Goal: Check status: Check status

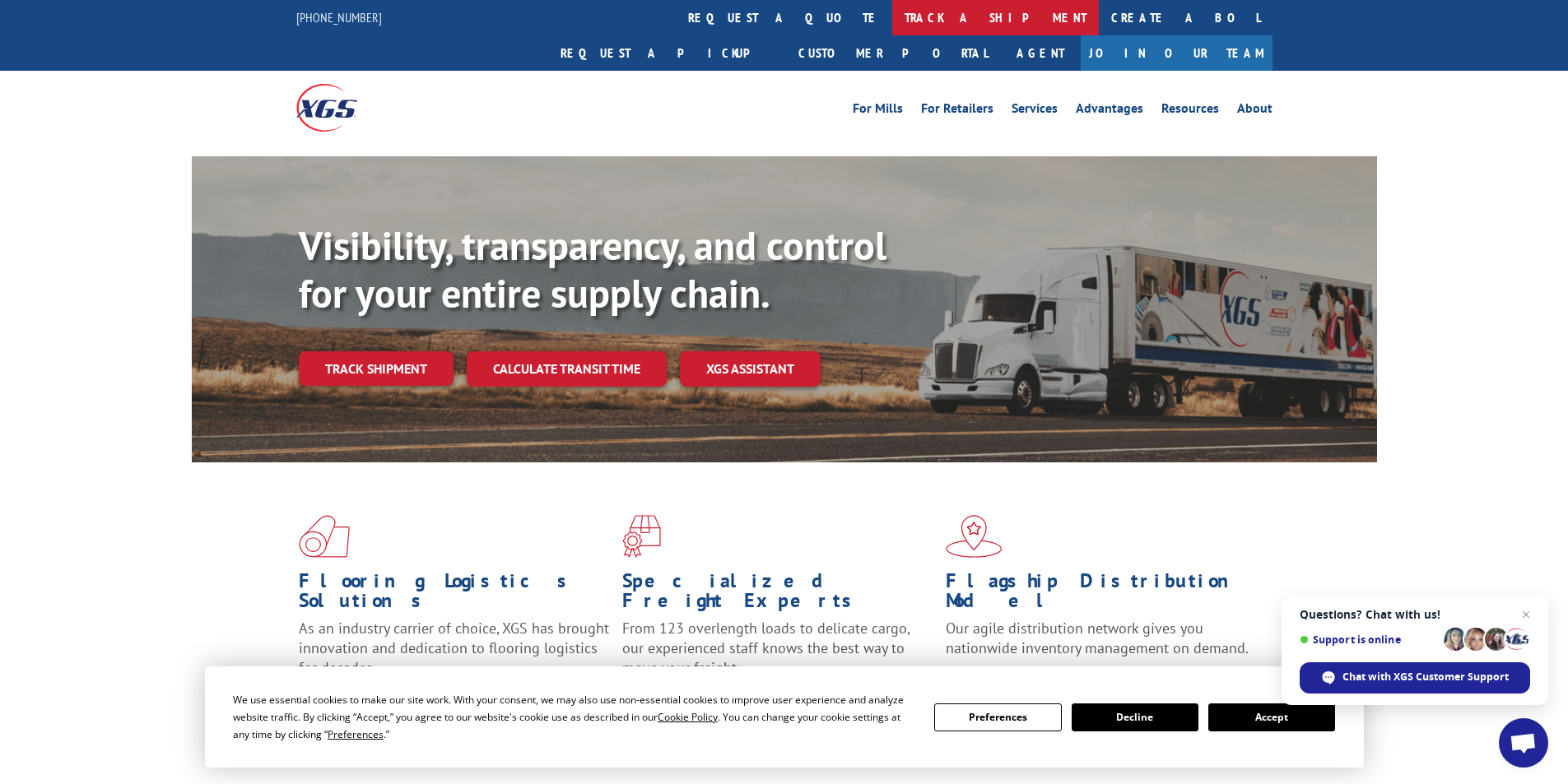
click at [892, 11] on link "track a shipment" at bounding box center [995, 18] width 206 height 35
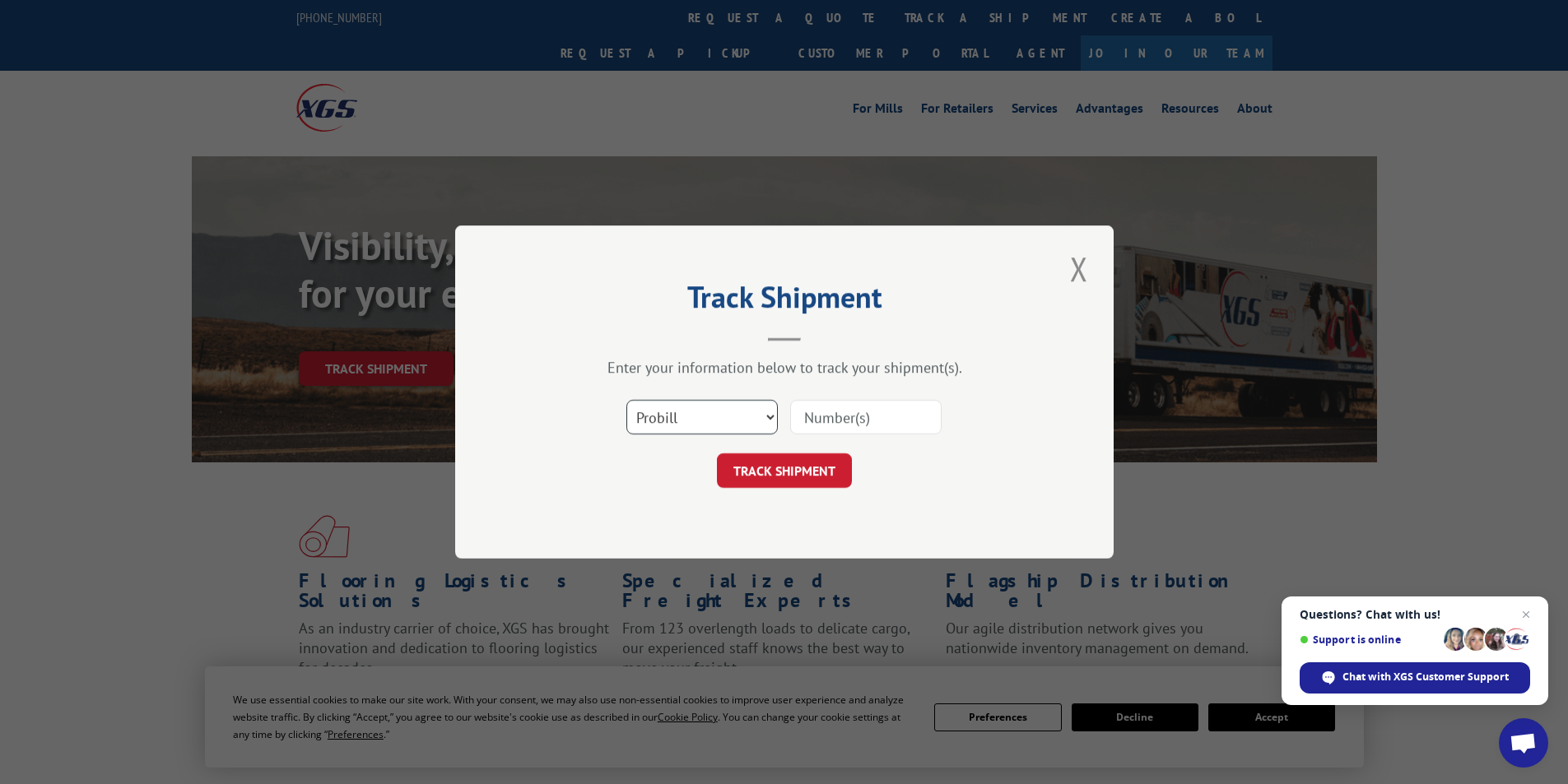
click at [715, 421] on select "Select category... Probill BOL PO" at bounding box center [702, 417] width 152 height 34
click at [895, 417] on input at bounding box center [866, 417] width 152 height 34
type input "1696442014"
click at [806, 471] on button "TRACK SHIPMENT" at bounding box center [784, 470] width 135 height 34
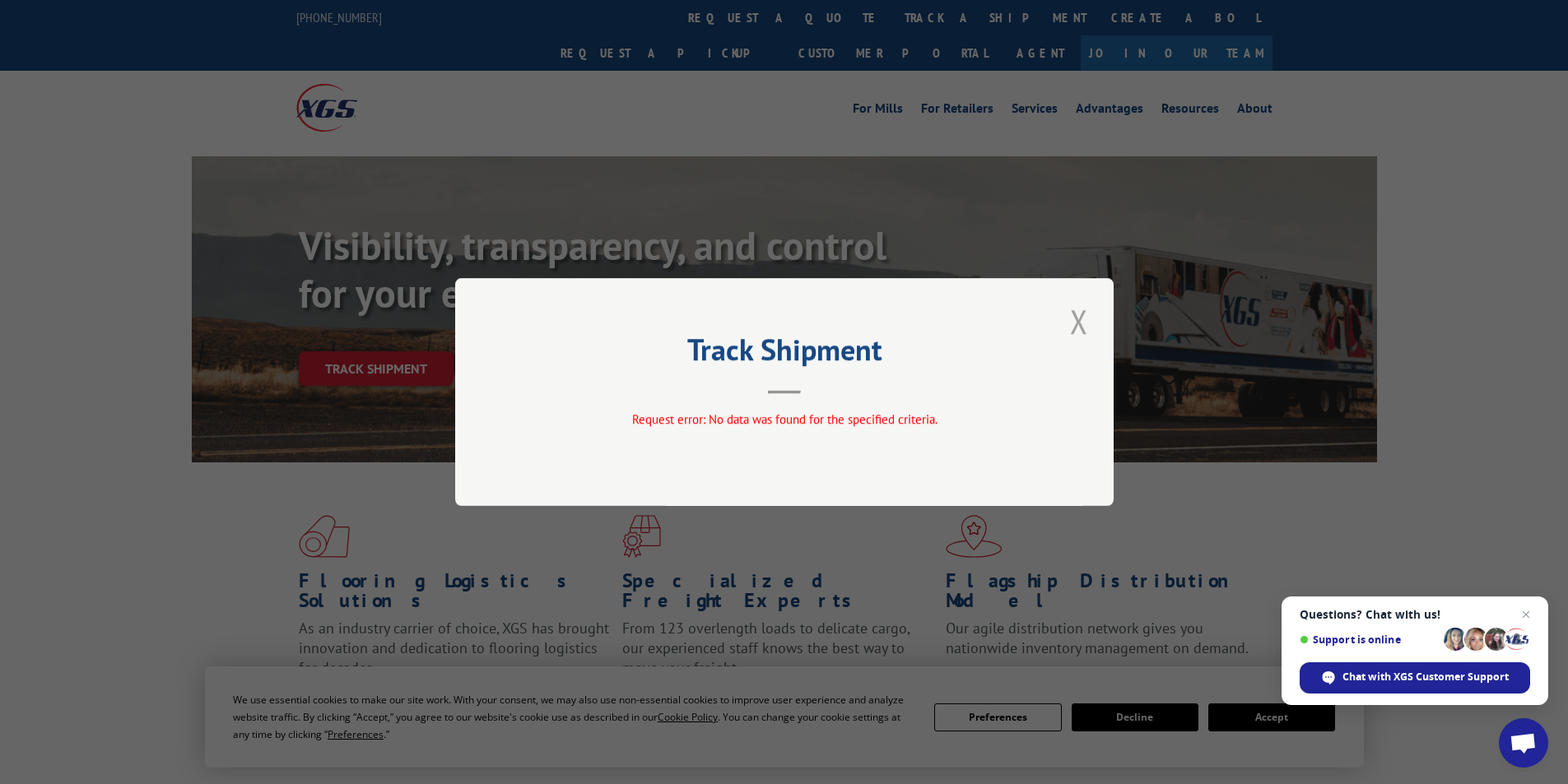
click at [1079, 320] on button "Close modal" at bounding box center [1079, 321] width 28 height 45
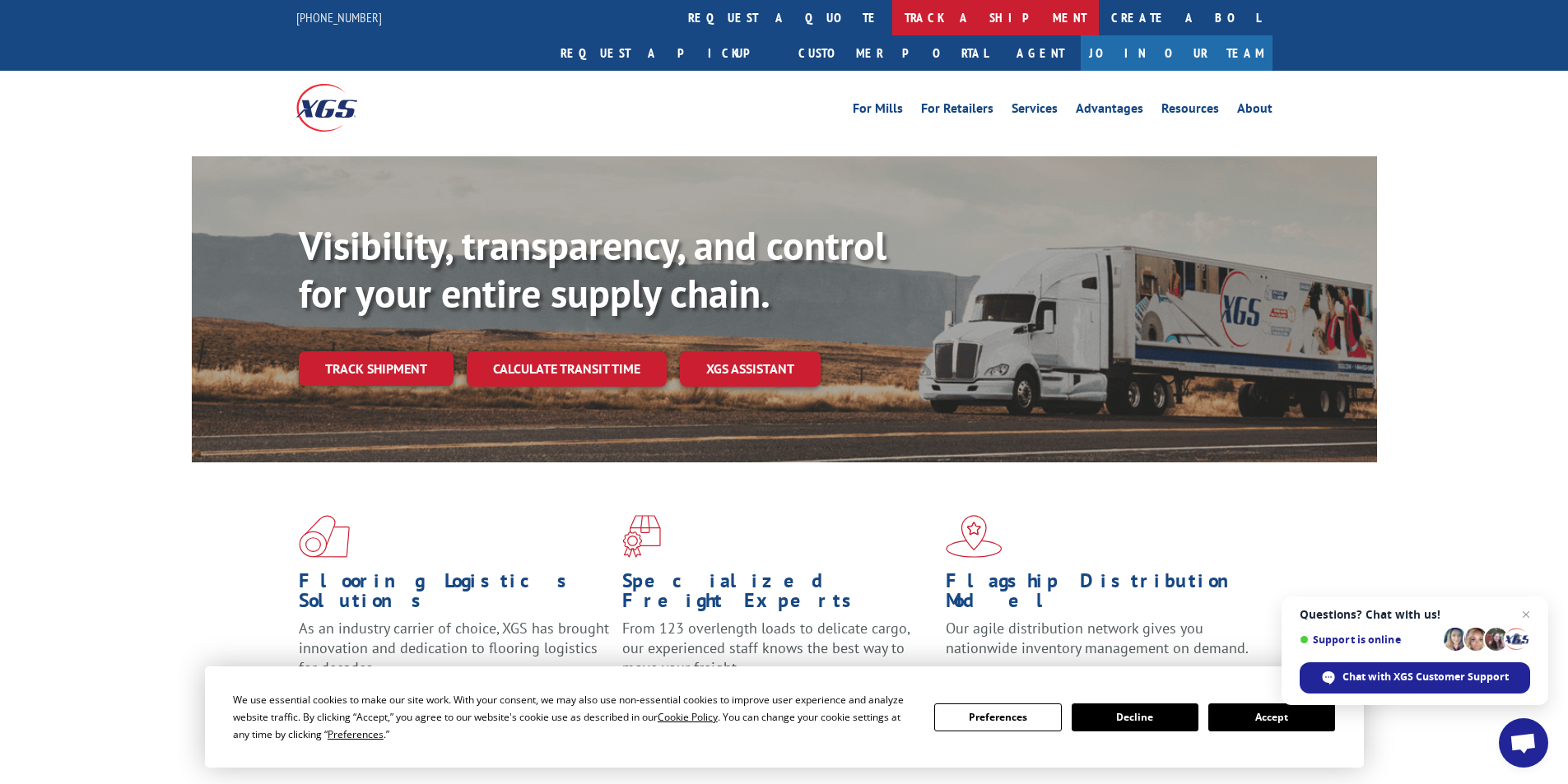
click at [892, 16] on link "track a shipment" at bounding box center [995, 18] width 206 height 35
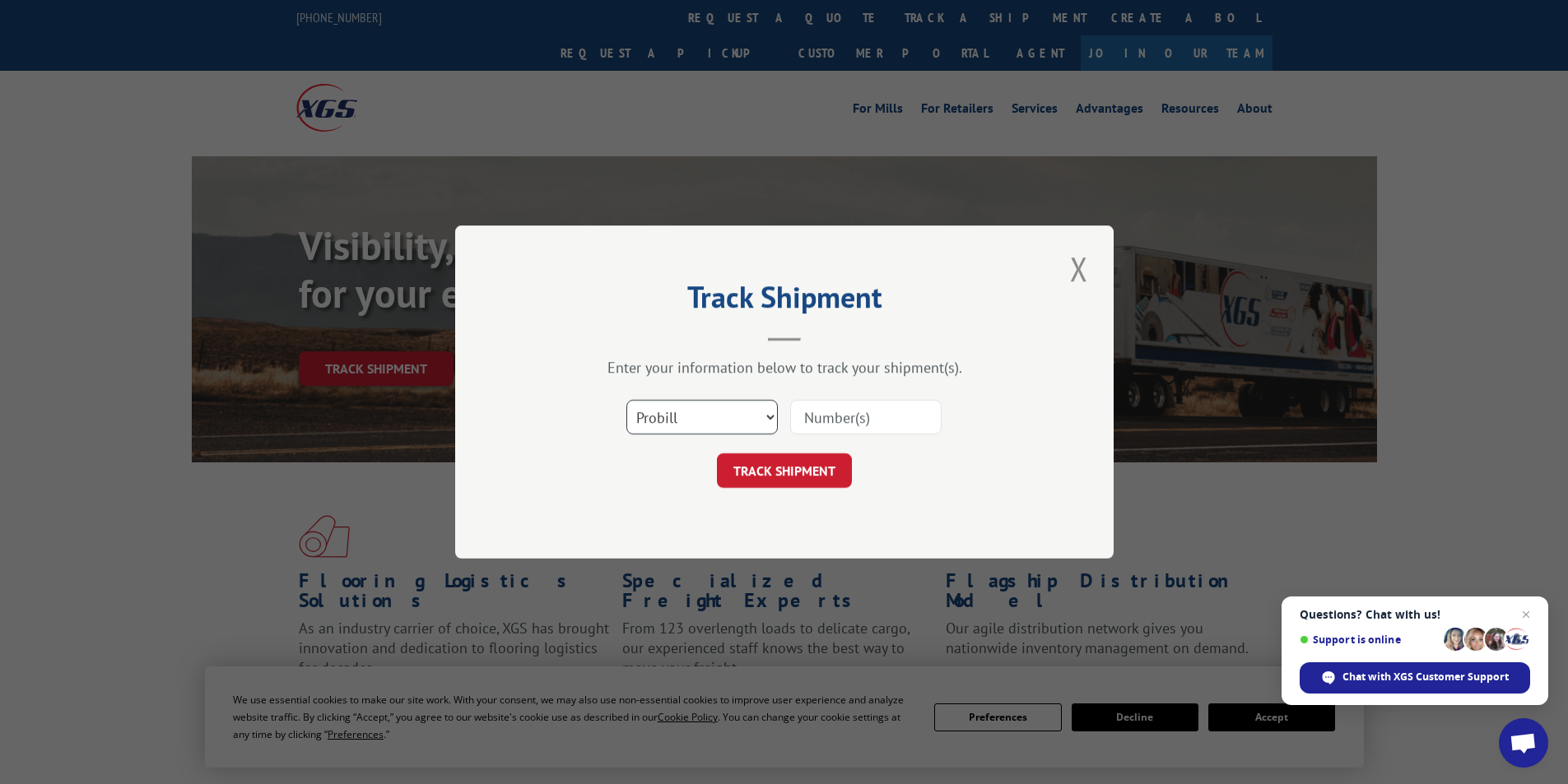
click at [769, 413] on select "Select category... Probill BOL PO" at bounding box center [702, 417] width 152 height 34
select select "bol"
click at [626, 400] on select "Select category... Probill BOL PO" at bounding box center [702, 417] width 152 height 34
click at [900, 415] on input at bounding box center [866, 417] width 152 height 34
type input "1696442014"
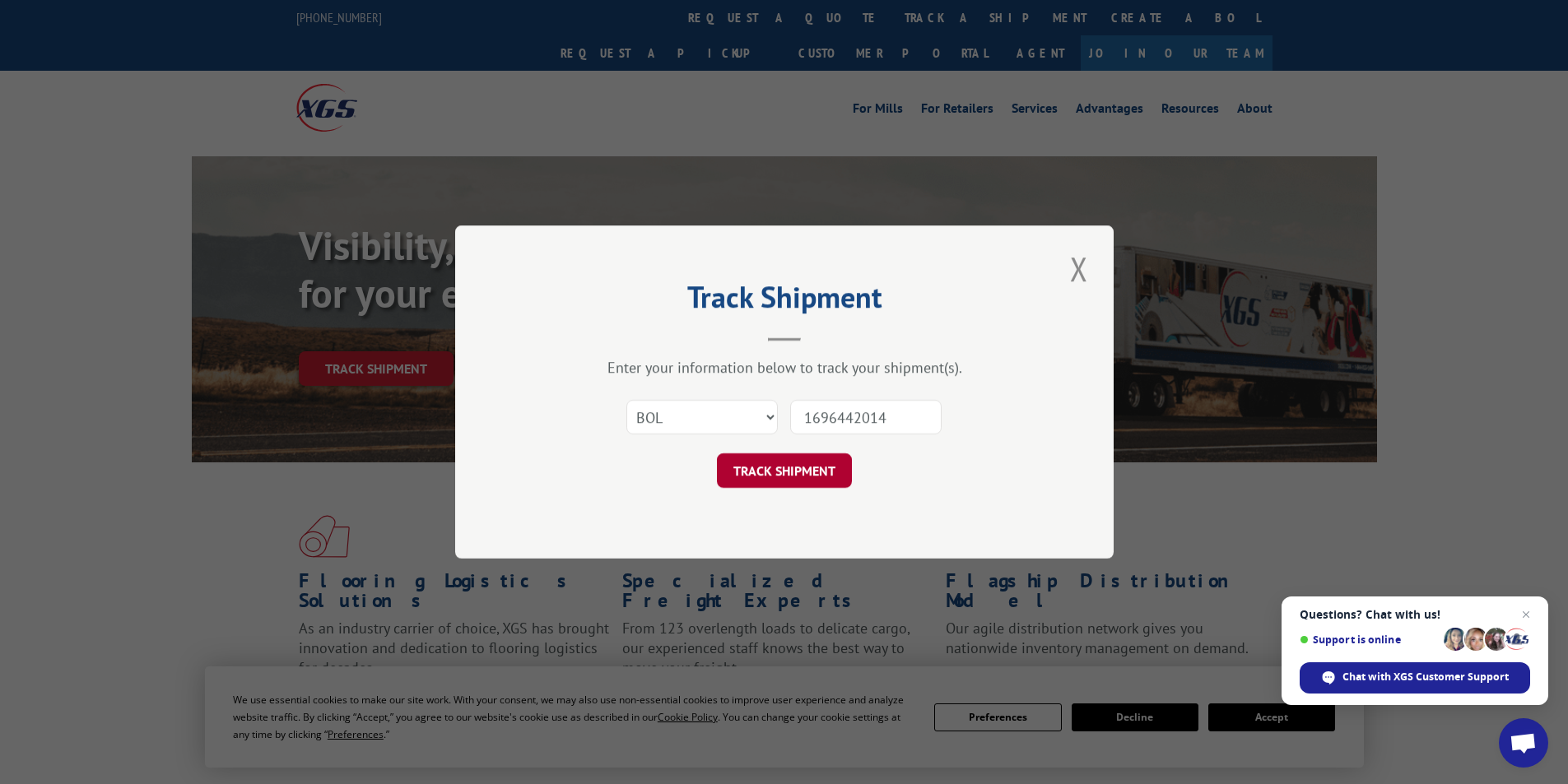
click at [799, 472] on button "TRACK SHIPMENT" at bounding box center [784, 470] width 135 height 34
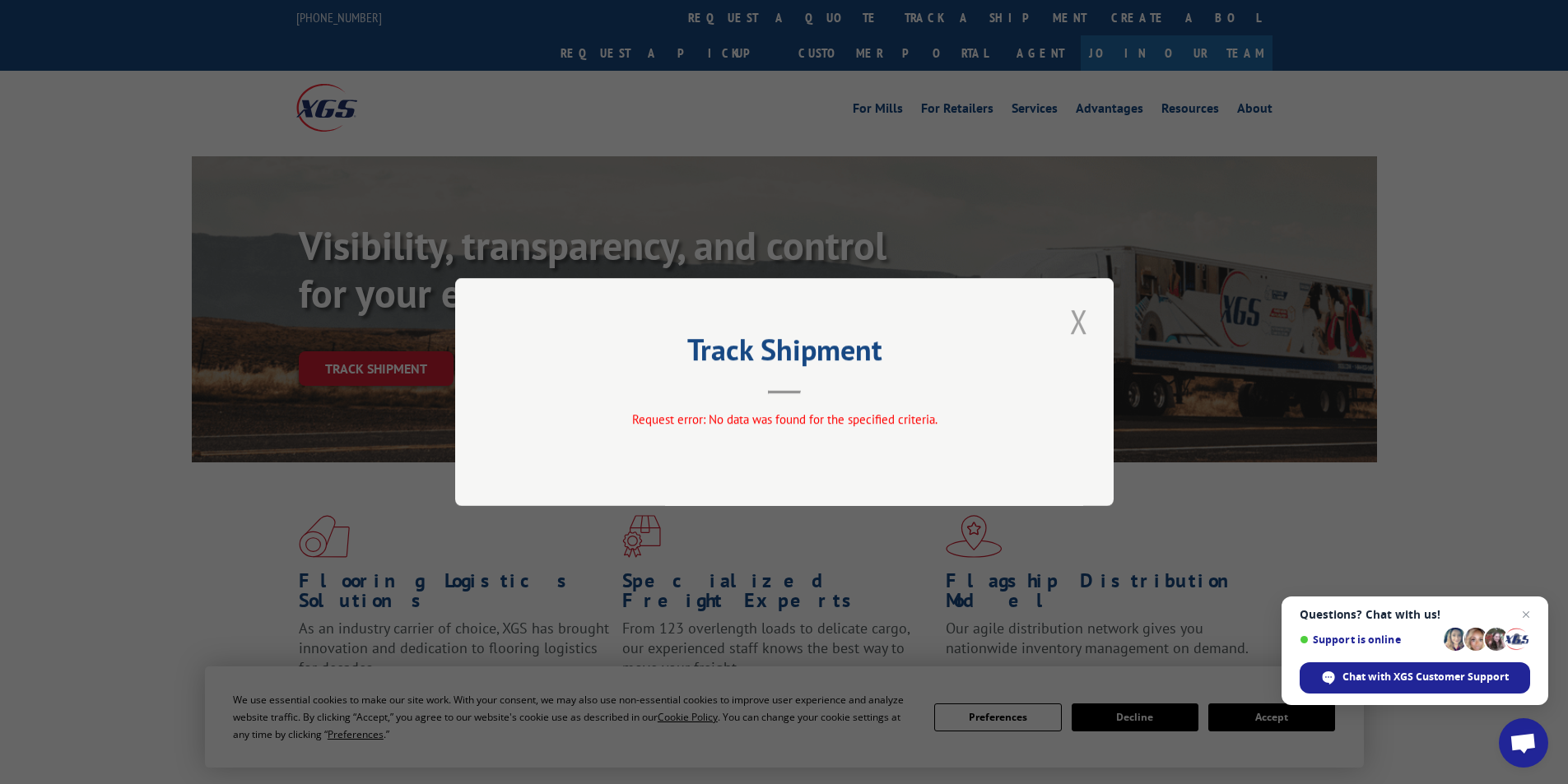
click at [1079, 316] on button "Close modal" at bounding box center [1079, 321] width 28 height 45
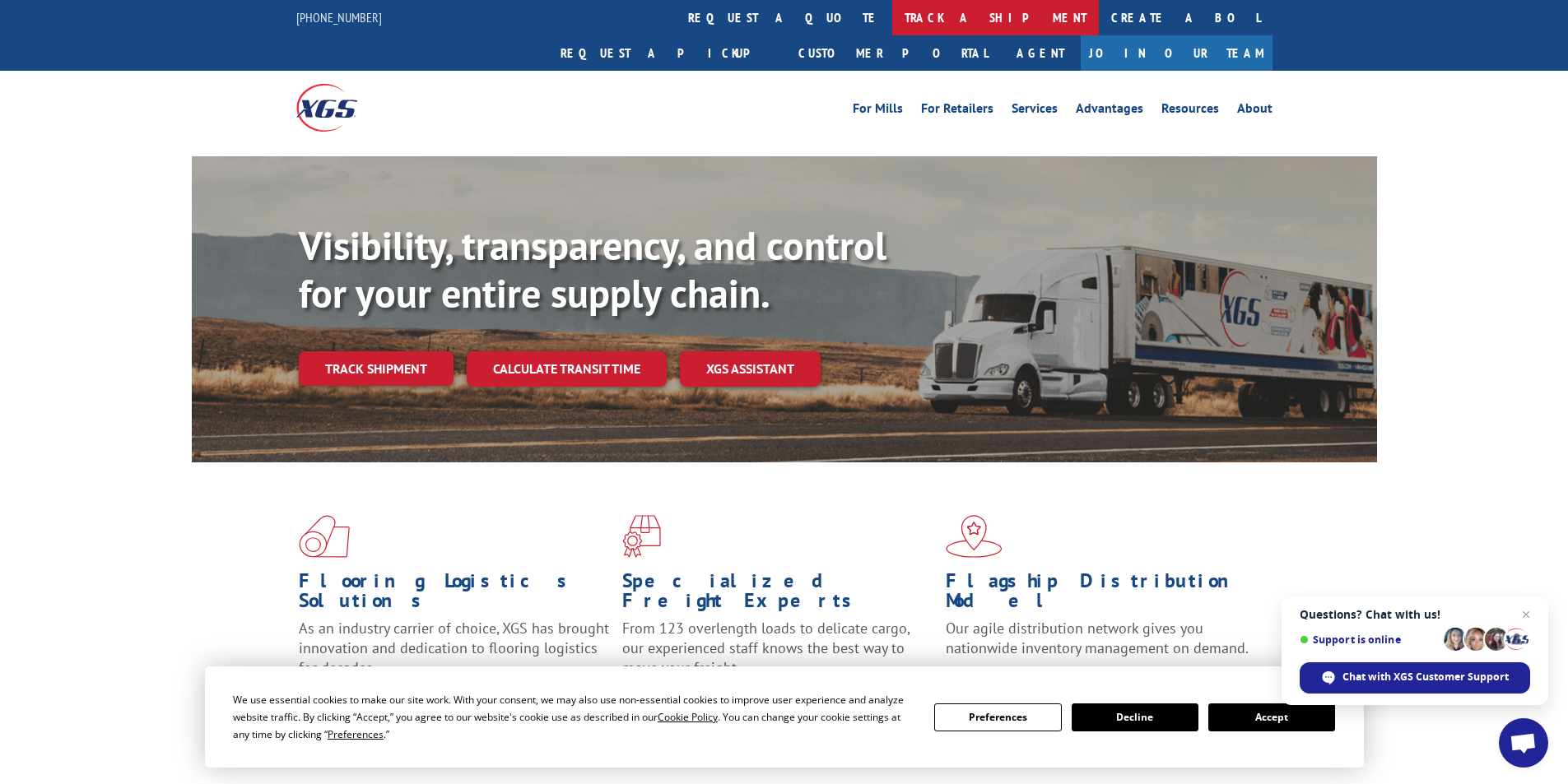
click at [892, 11] on link "track a shipment" at bounding box center [995, 18] width 206 height 35
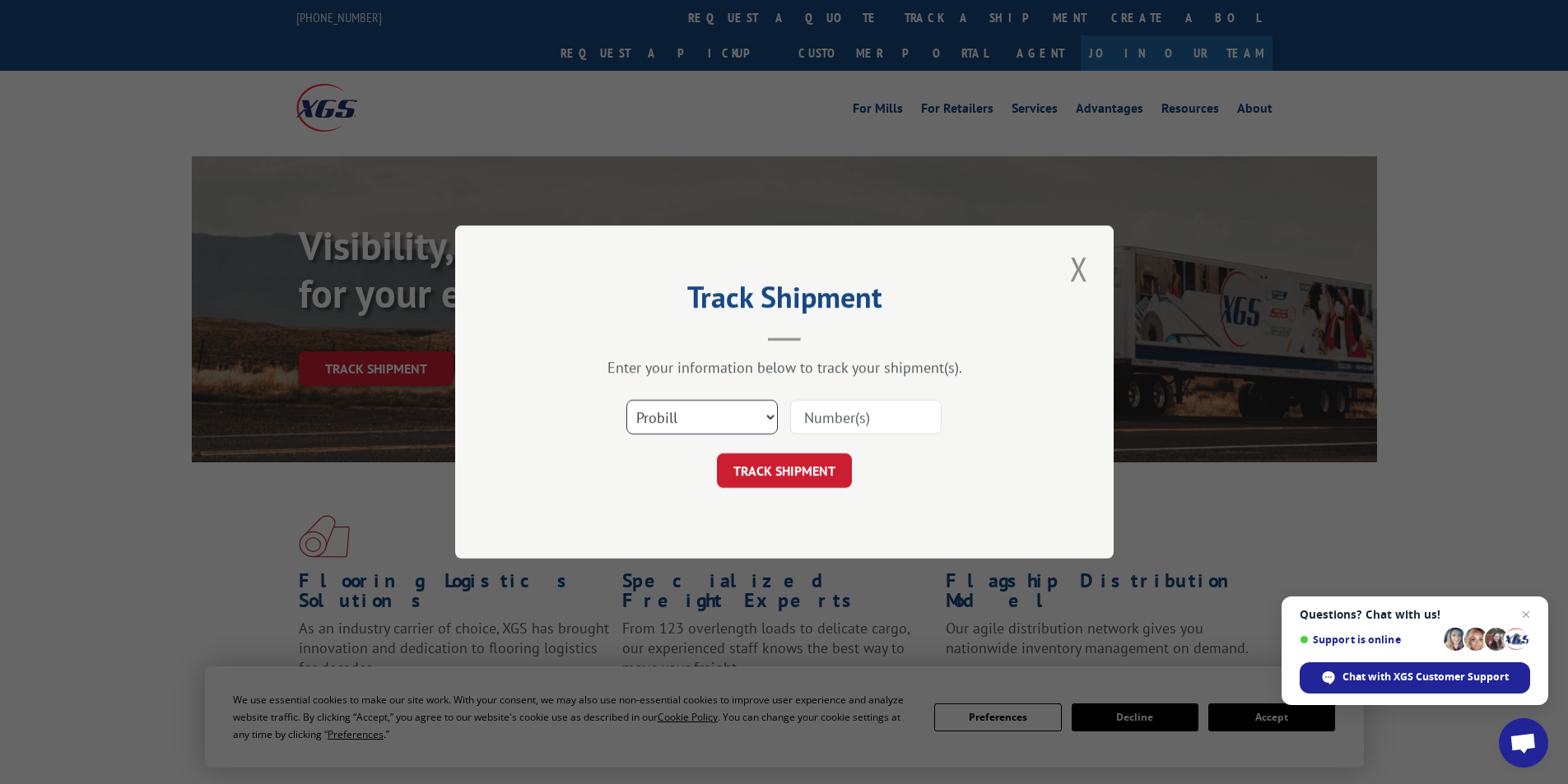
click at [764, 413] on select "Select category... Probill BOL PO" at bounding box center [702, 417] width 152 height 34
select select "po"
click at [626, 400] on select "Select category... Probill BOL PO" at bounding box center [702, 417] width 152 height 34
click at [850, 426] on input at bounding box center [866, 417] width 152 height 34
type input "1696442014"
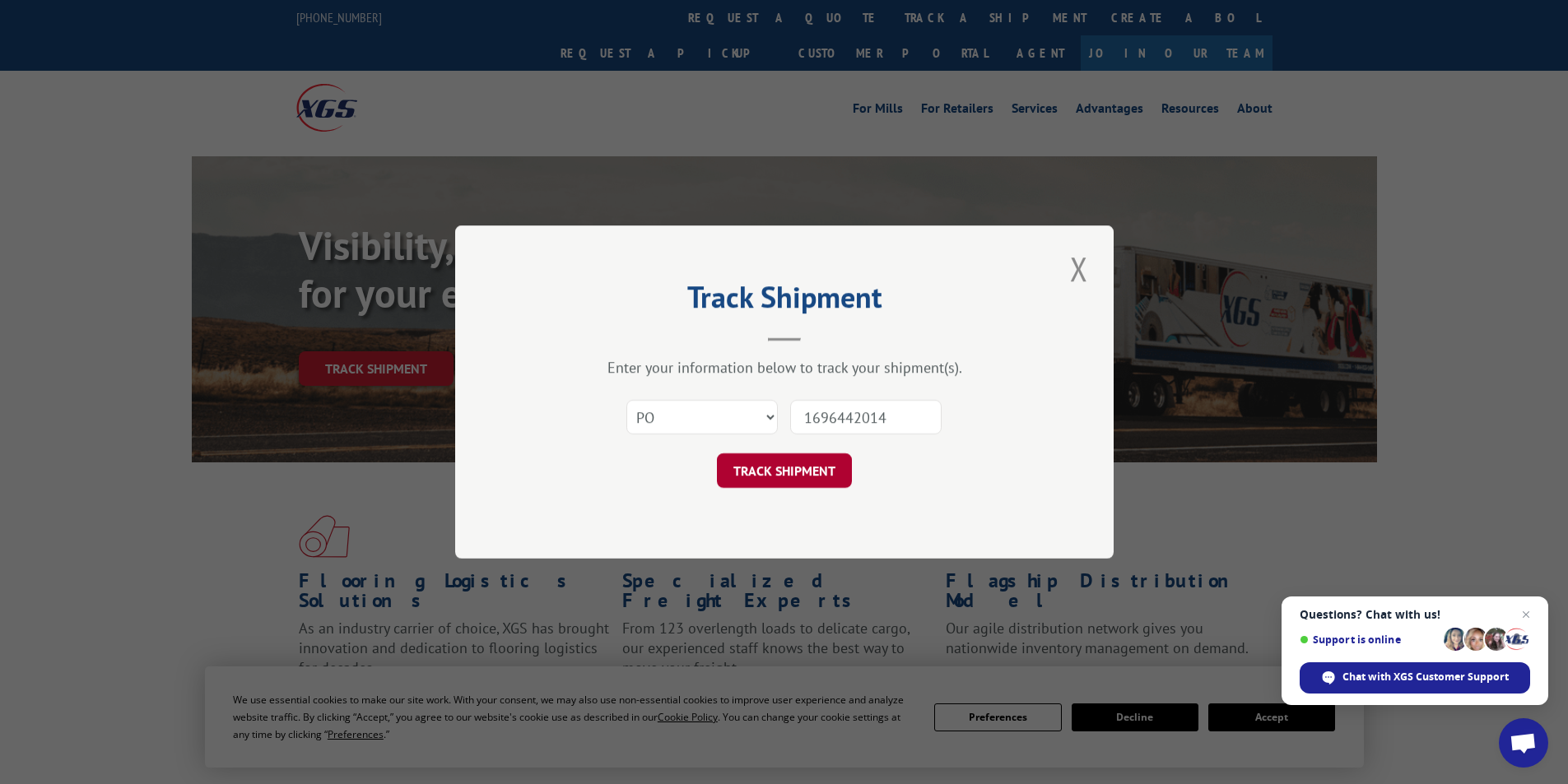
click at [804, 475] on button "TRACK SHIPMENT" at bounding box center [784, 470] width 135 height 34
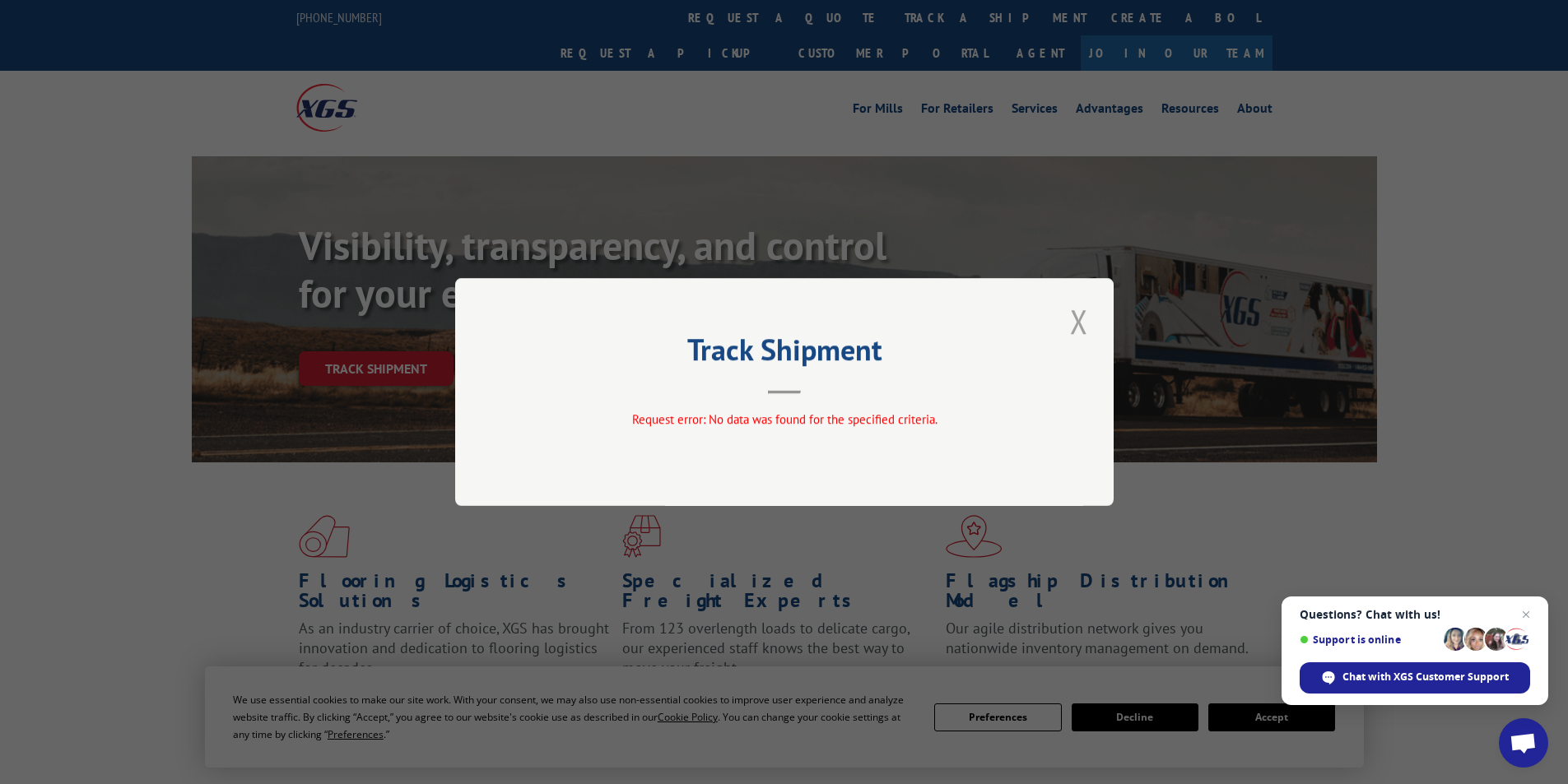
click at [1077, 323] on button "Close modal" at bounding box center [1079, 321] width 28 height 45
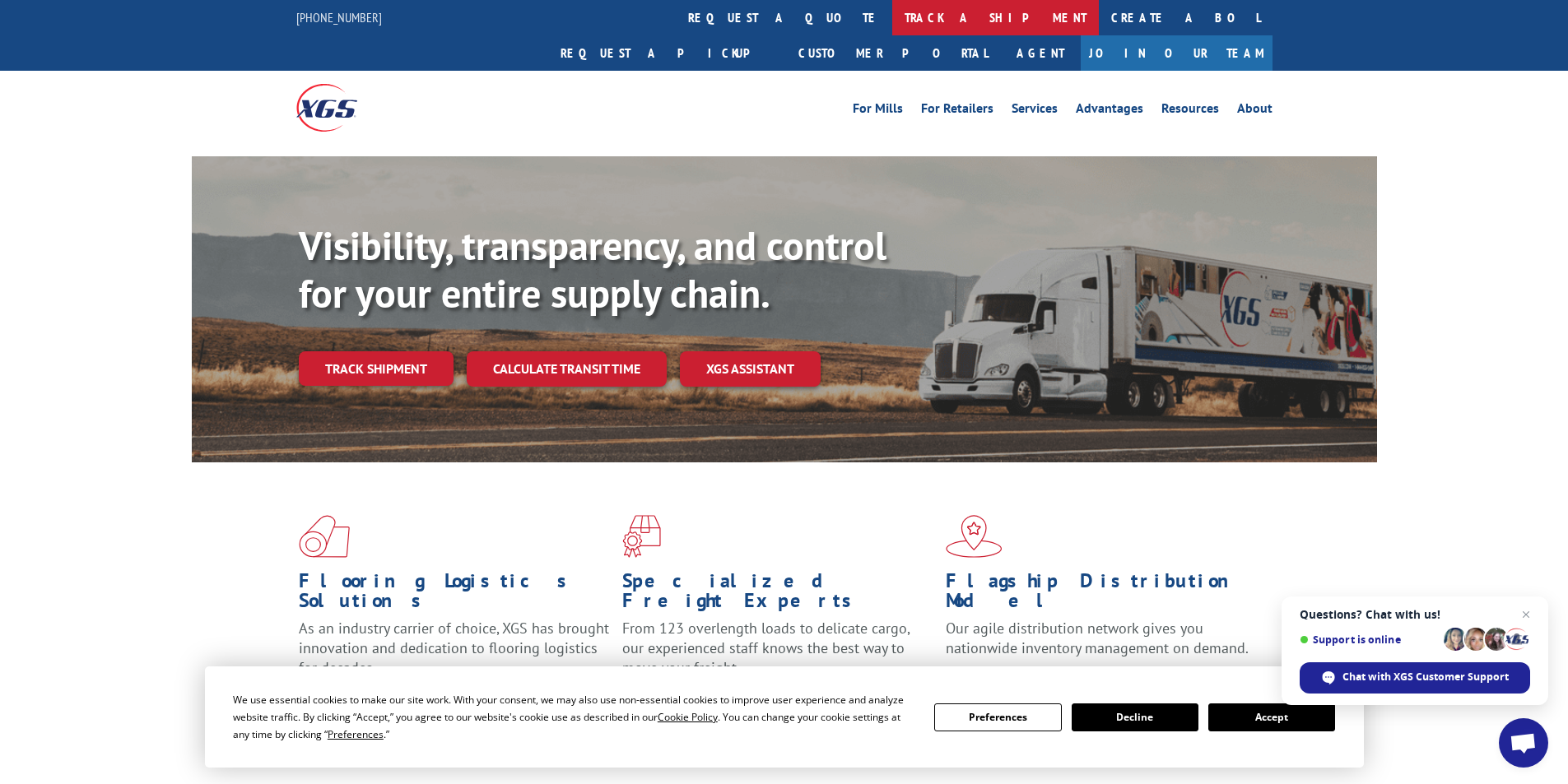
click at [892, 18] on link "track a shipment" at bounding box center [995, 18] width 206 height 35
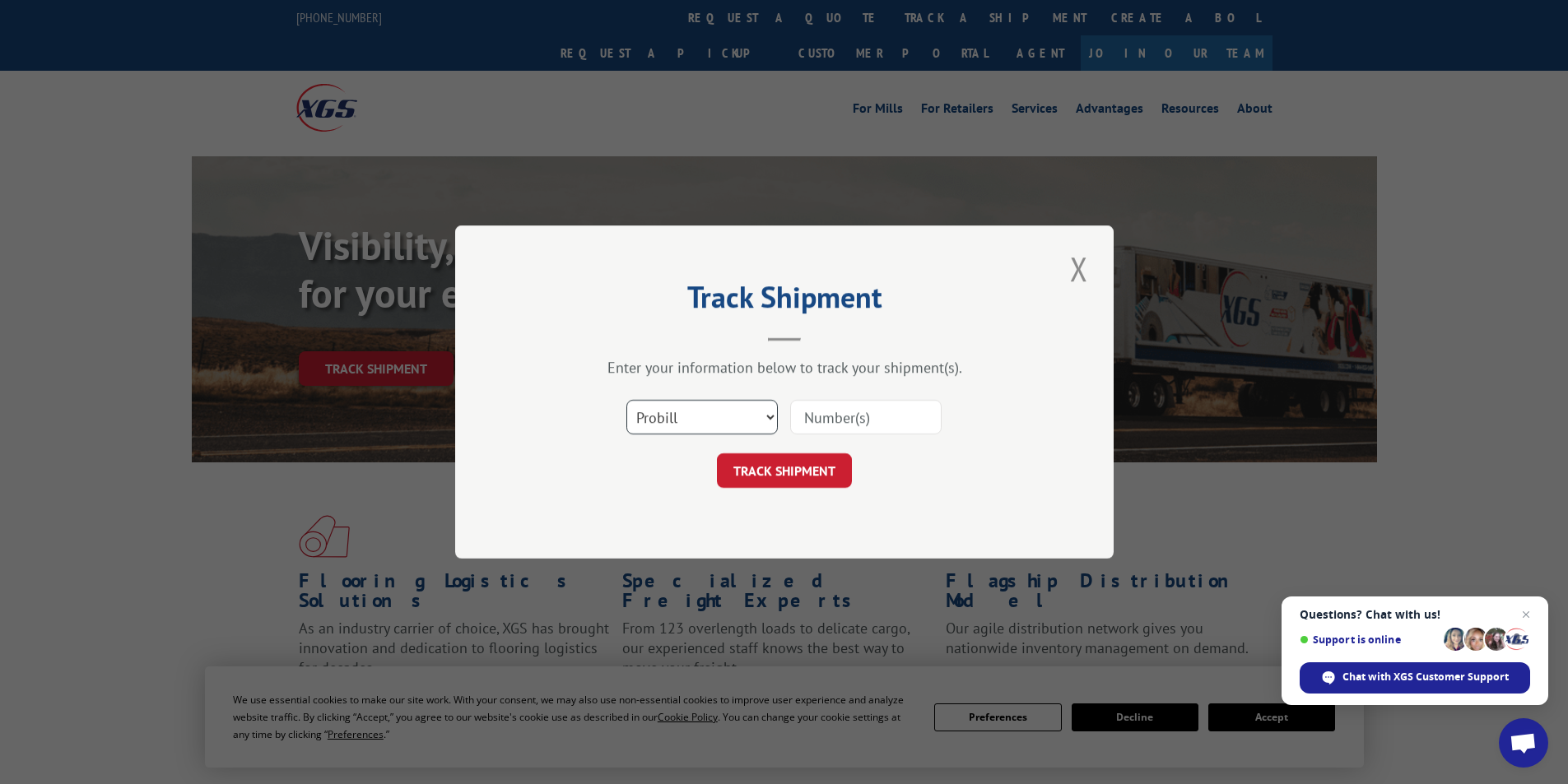
click at [769, 421] on select "Select category... Probill BOL PO" at bounding box center [702, 417] width 152 height 34
select select
click at [626, 400] on select "Select category... Probill BOL PO" at bounding box center [702, 417] width 152 height 34
click at [841, 418] on input at bounding box center [866, 417] width 152 height 34
type input "1696442014"
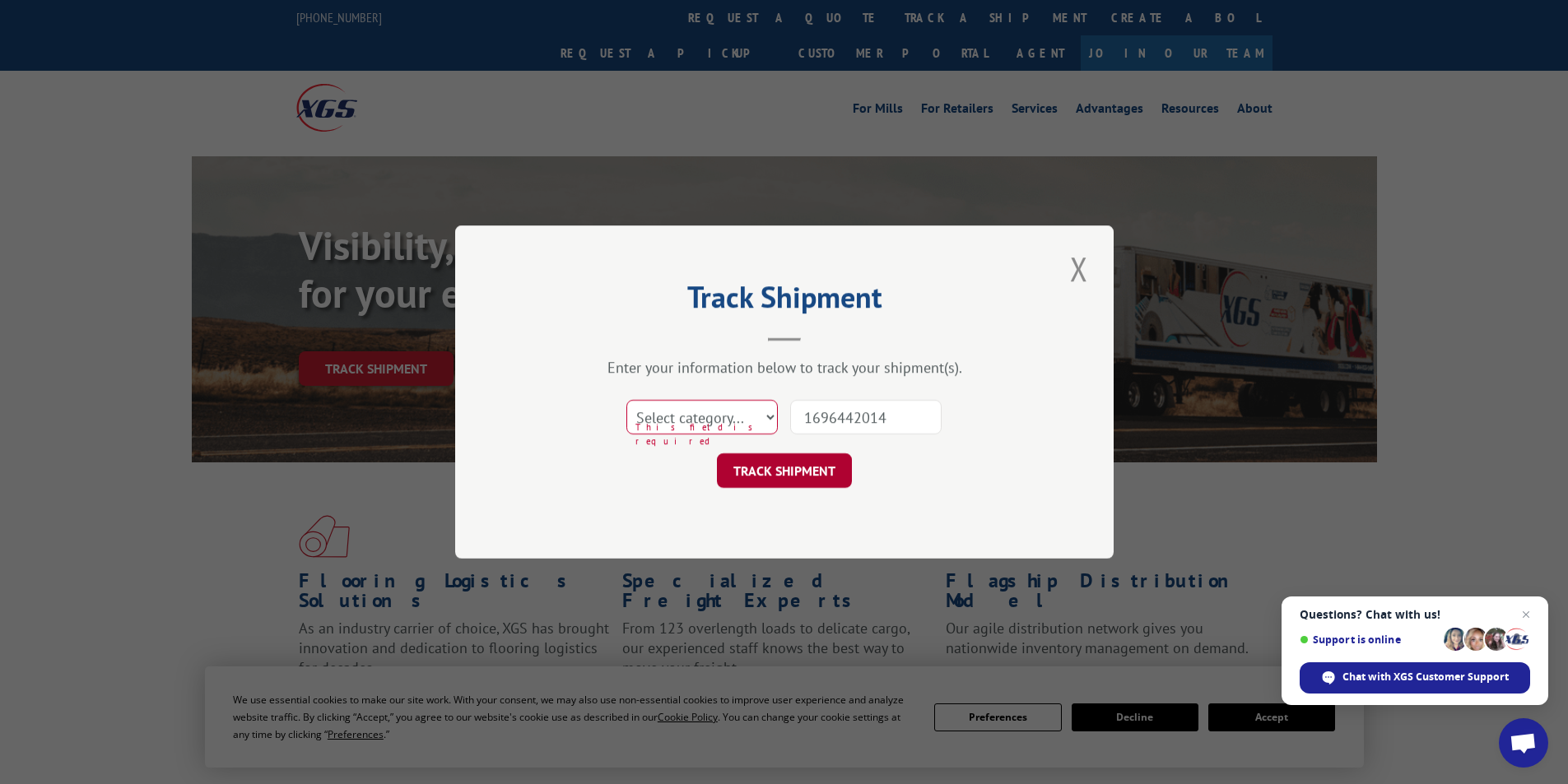
click at [806, 476] on button "TRACK SHIPMENT" at bounding box center [784, 470] width 135 height 34
click at [768, 463] on button "TRACK SHIPMENT" at bounding box center [784, 470] width 135 height 34
click at [769, 412] on select "Select category... Probill BOL PO" at bounding box center [702, 417] width 152 height 34
click at [626, 400] on select "Select category... Probill BOL PO" at bounding box center [702, 417] width 152 height 34
click at [774, 415] on select "Select category... Probill BOL PO" at bounding box center [702, 417] width 152 height 34
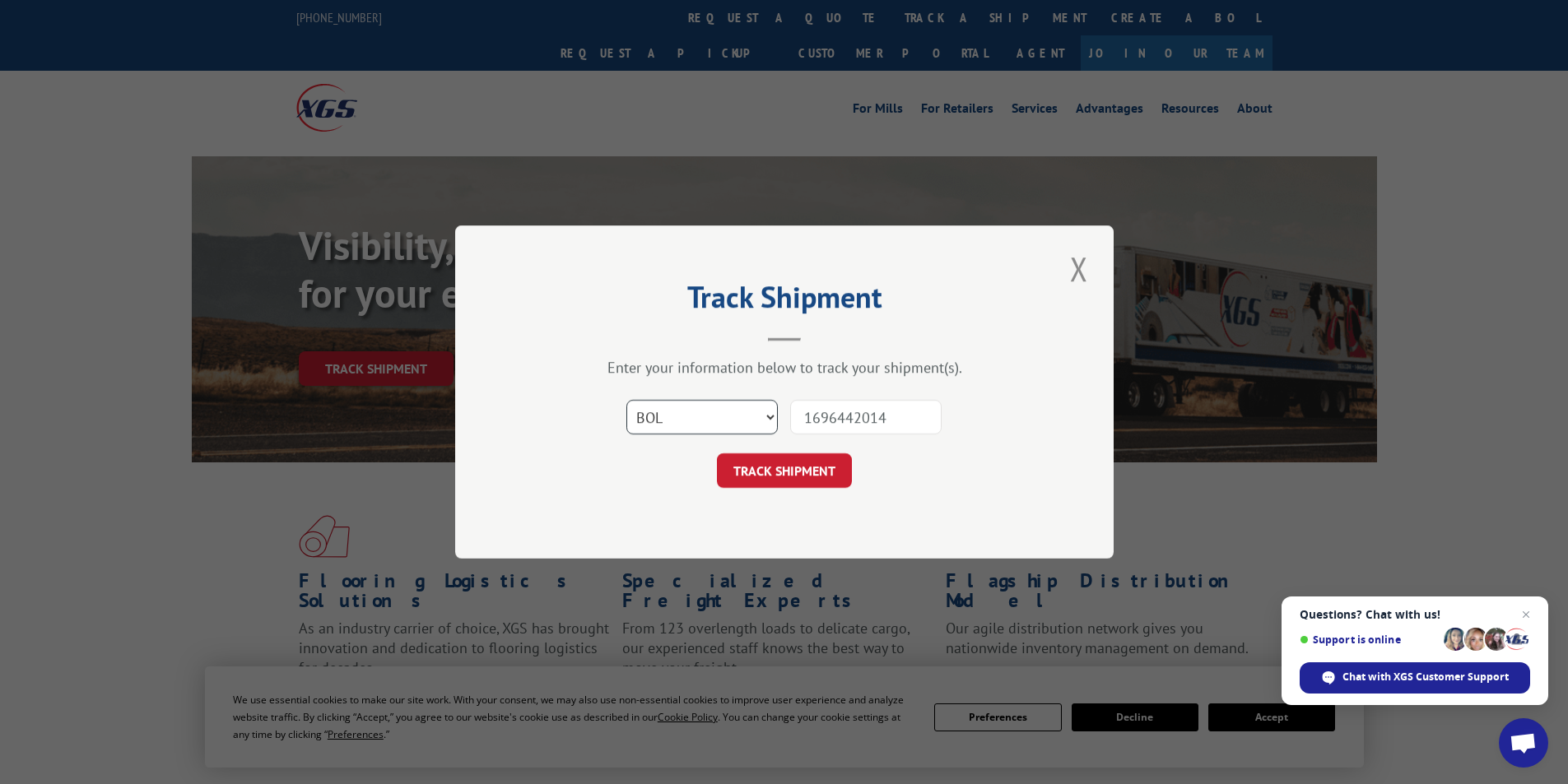
select select "po"
click at [626, 400] on select "Select category... Probill BOL PO" at bounding box center [702, 417] width 152 height 34
click at [892, 418] on input "1696442014" at bounding box center [866, 417] width 152 height 34
type input "1"
type input "17207893"
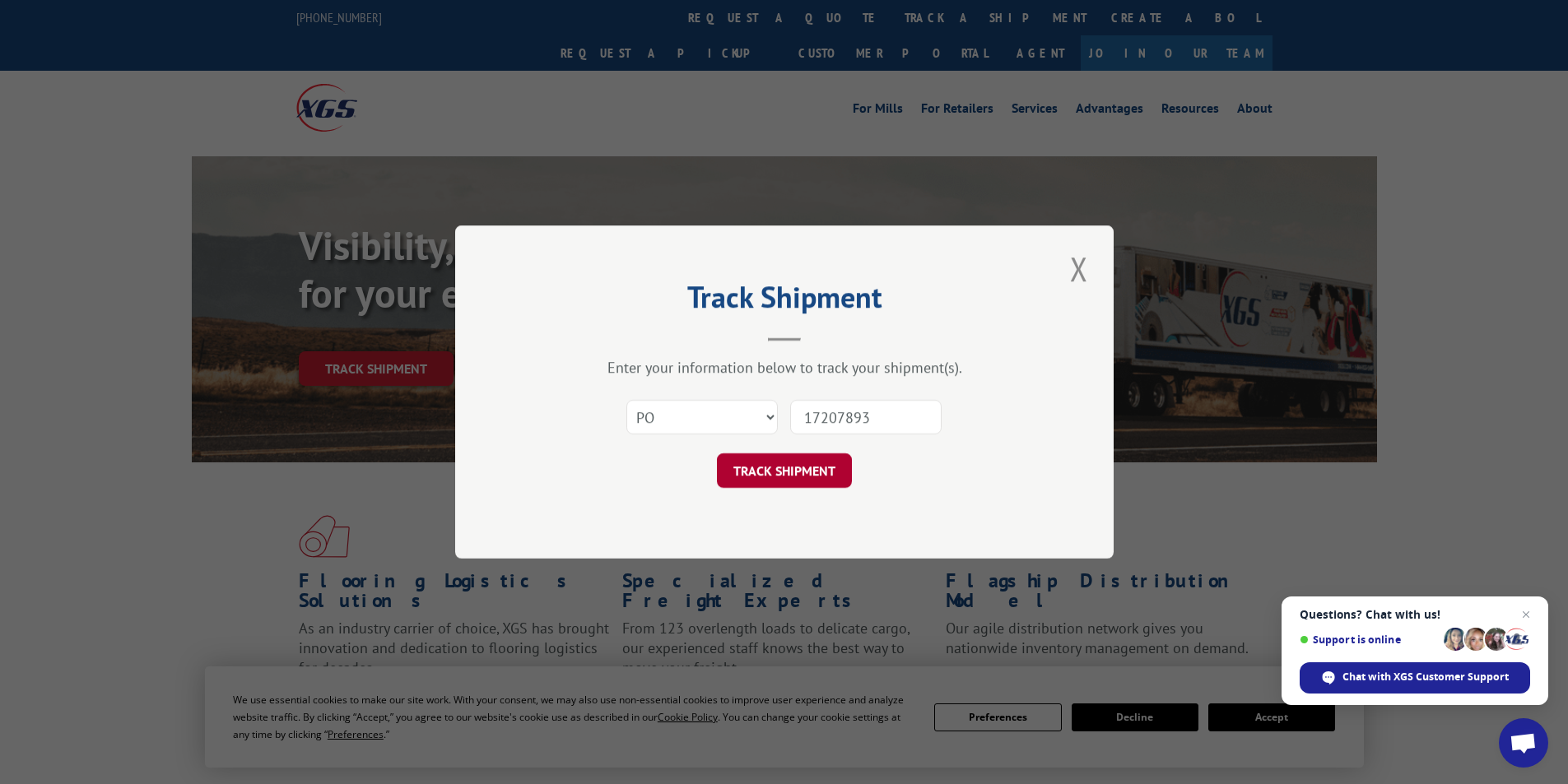
click at [813, 467] on button "TRACK SHIPMENT" at bounding box center [784, 470] width 135 height 34
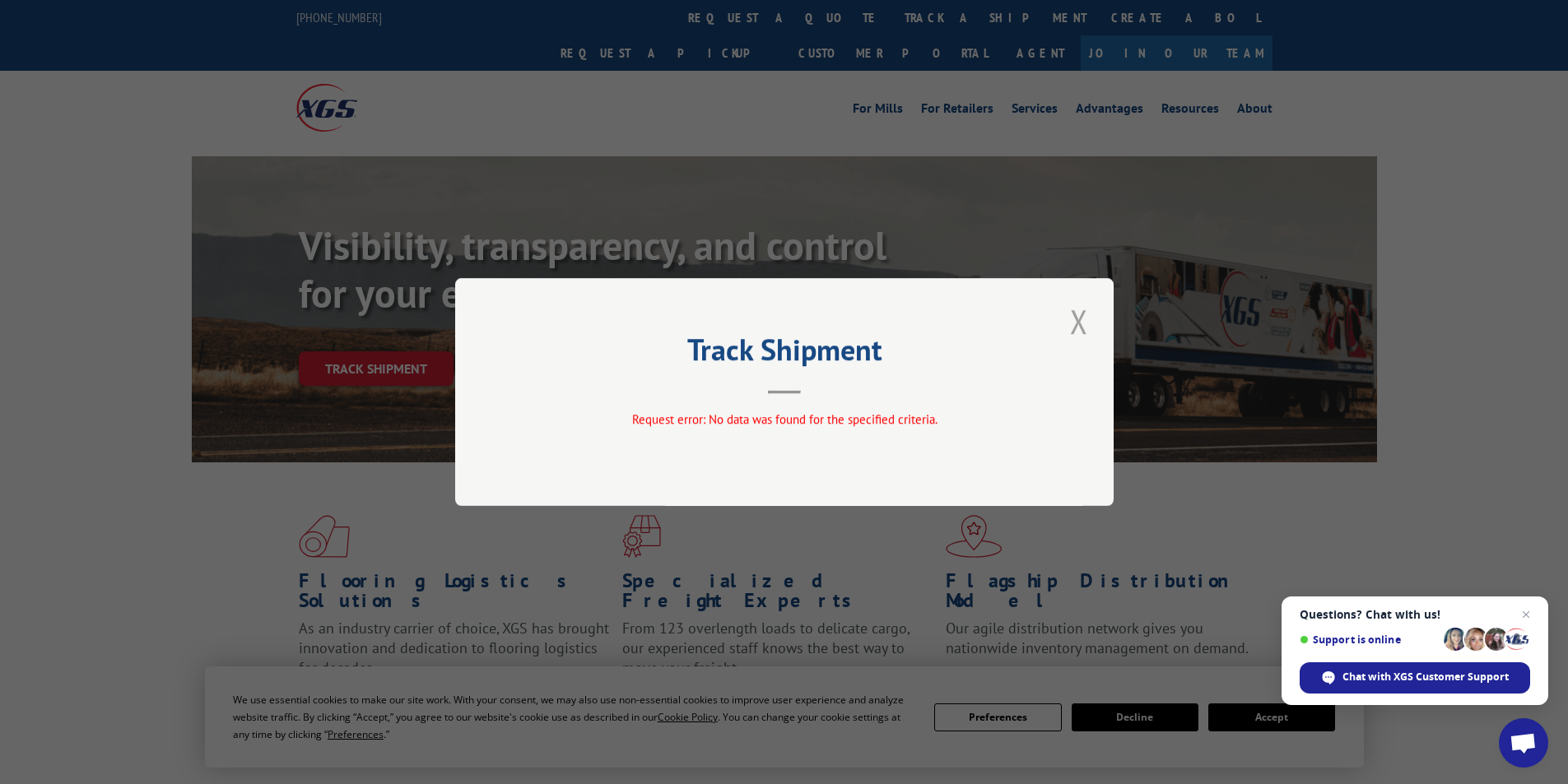
click at [1088, 329] on button "Close modal" at bounding box center [1079, 321] width 28 height 45
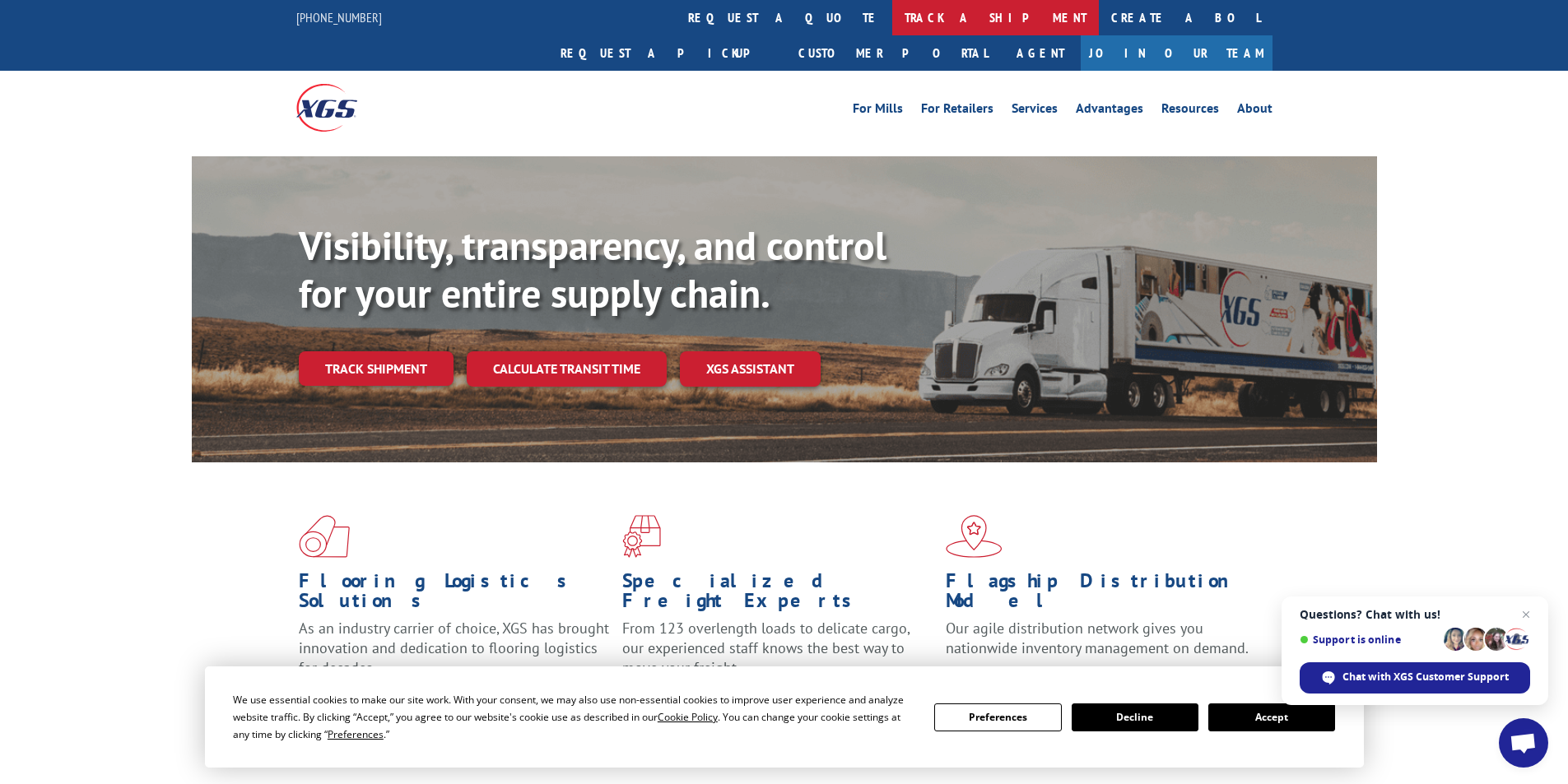
click at [892, 14] on link "track a shipment" at bounding box center [995, 18] width 206 height 35
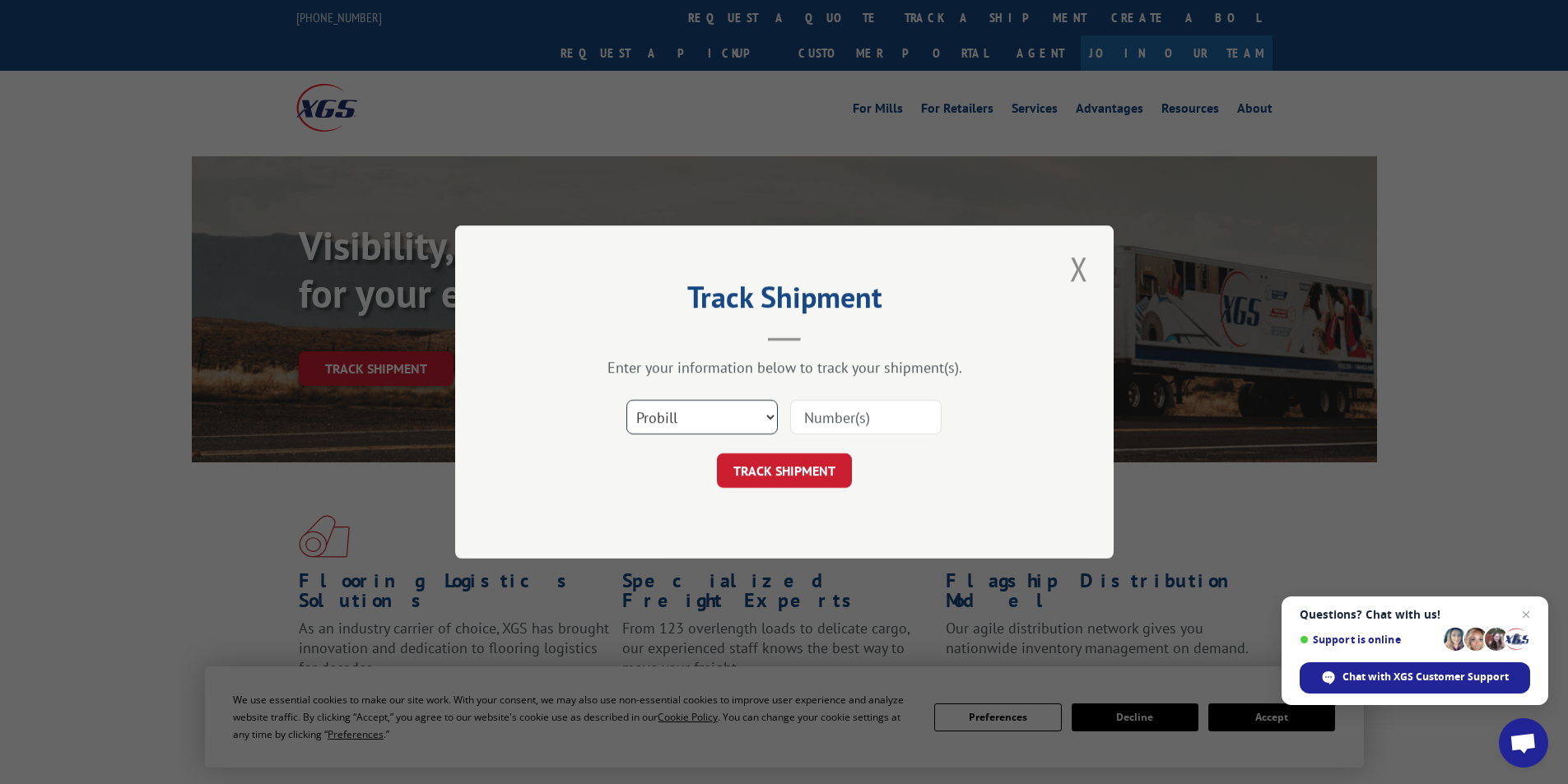
click at [767, 415] on select "Select category... Probill BOL PO" at bounding box center [702, 417] width 152 height 34
select select "bol"
click at [626, 400] on select "Select category... Probill BOL PO" at bounding box center [702, 417] width 152 height 34
click at [854, 418] on input at bounding box center [866, 417] width 152 height 34
type input "17207893"
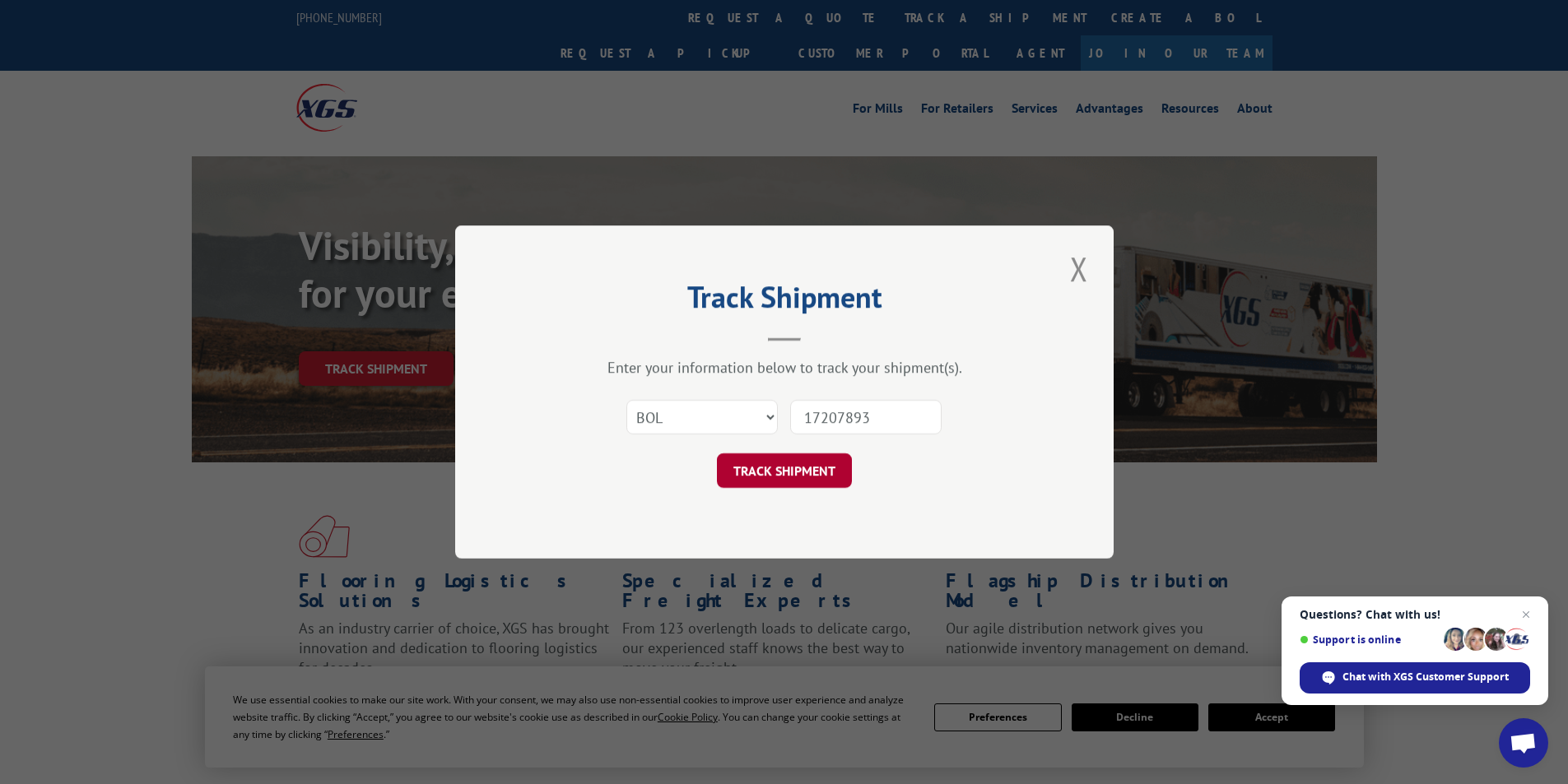
click at [810, 475] on button "TRACK SHIPMENT" at bounding box center [784, 470] width 135 height 34
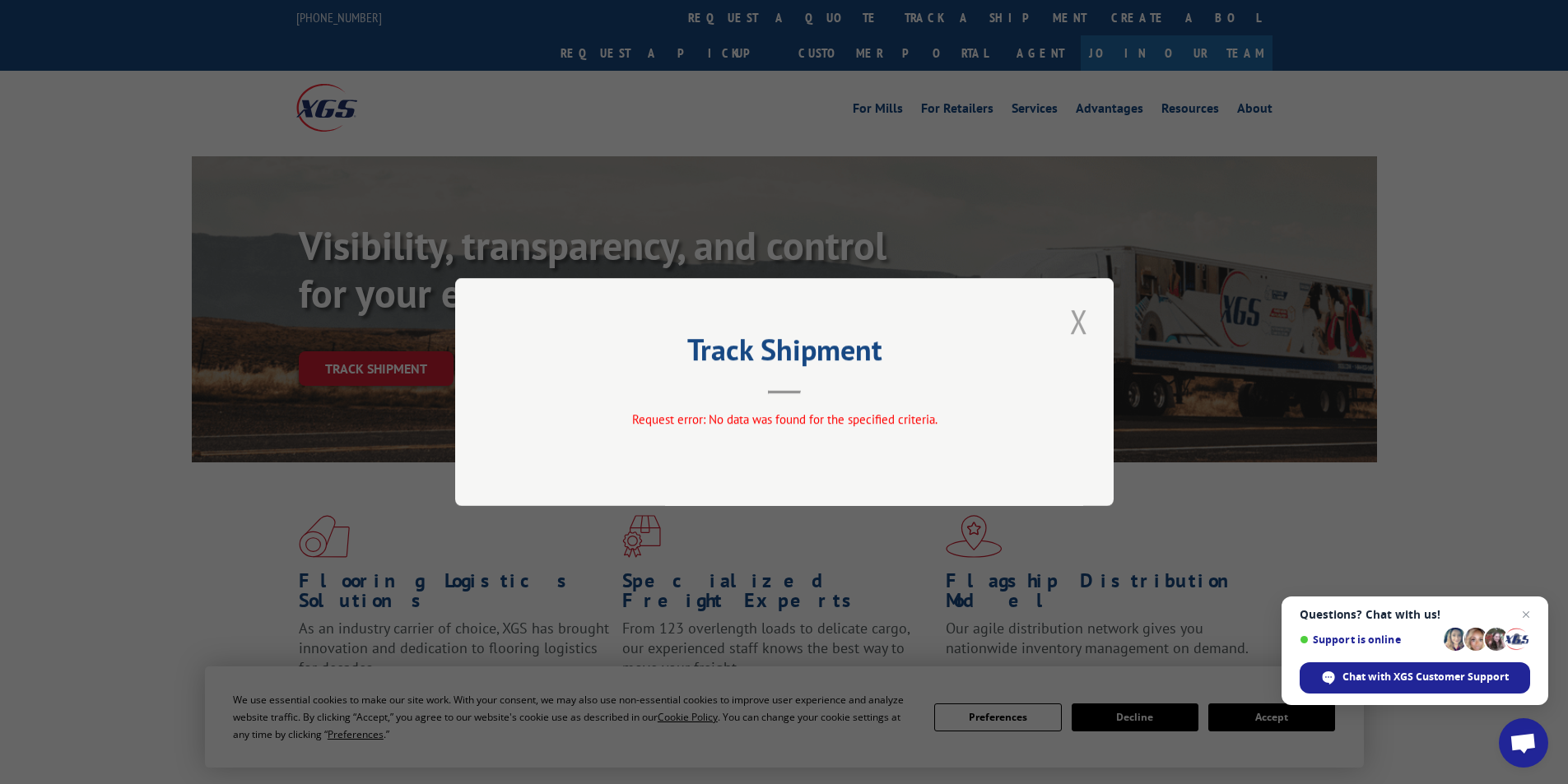
click at [1079, 316] on button "Close modal" at bounding box center [1079, 321] width 28 height 45
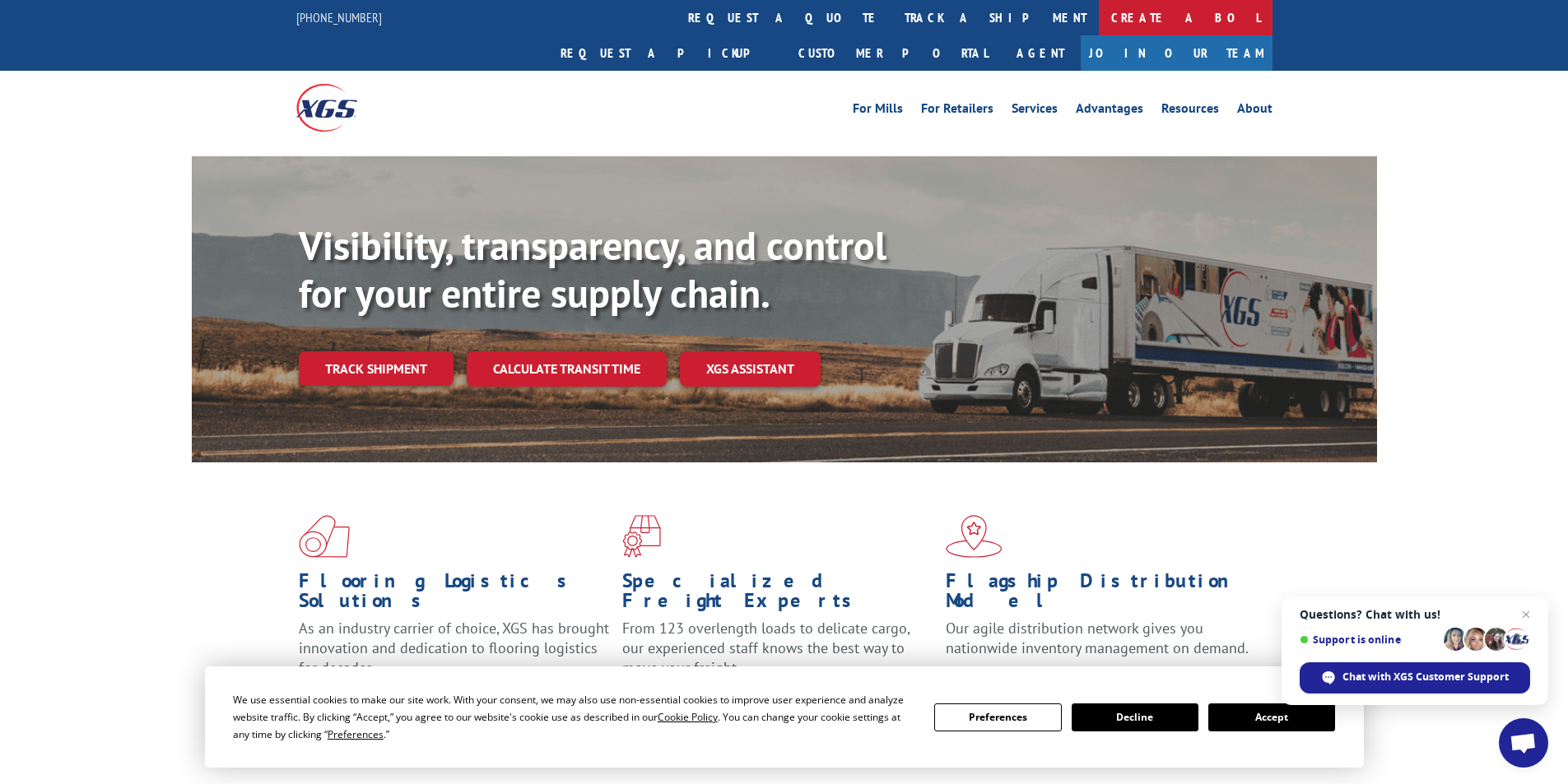
click at [1098, 18] on link "Create a BOL" at bounding box center [1185, 18] width 174 height 35
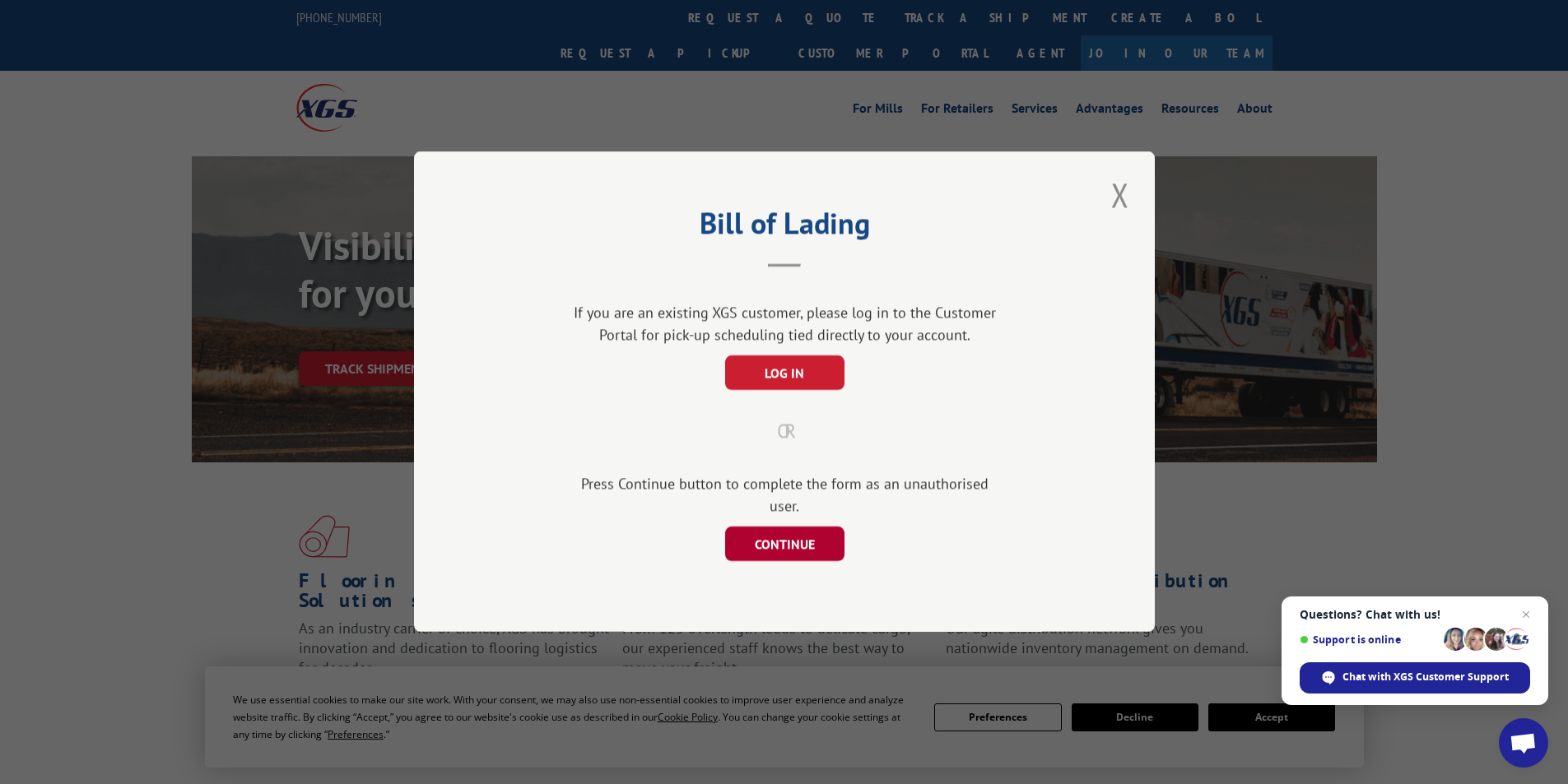
click at [777, 529] on button "CONTINUE" at bounding box center [784, 544] width 119 height 34
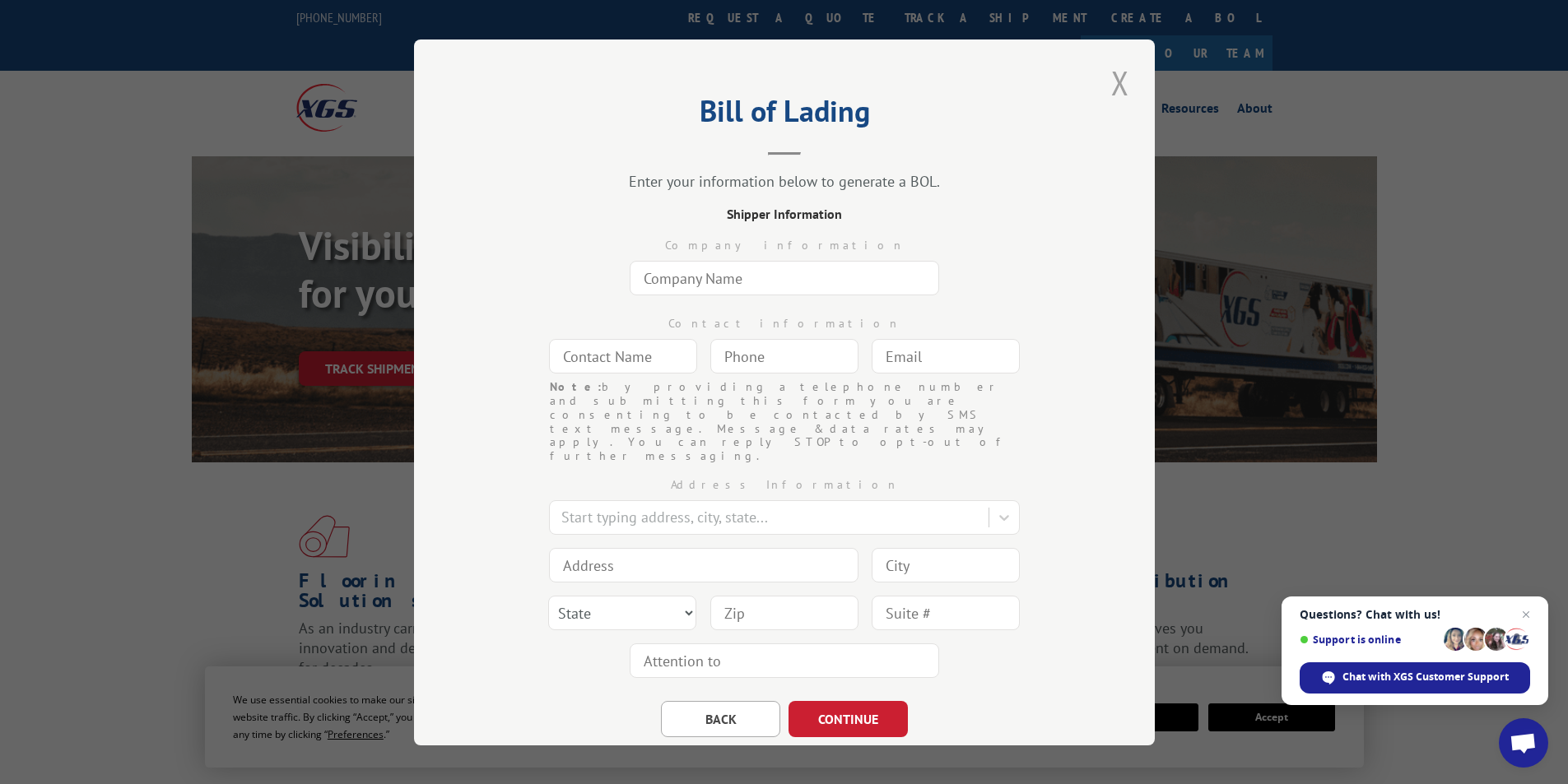
click at [1107, 78] on button "Close modal" at bounding box center [1120, 82] width 28 height 45
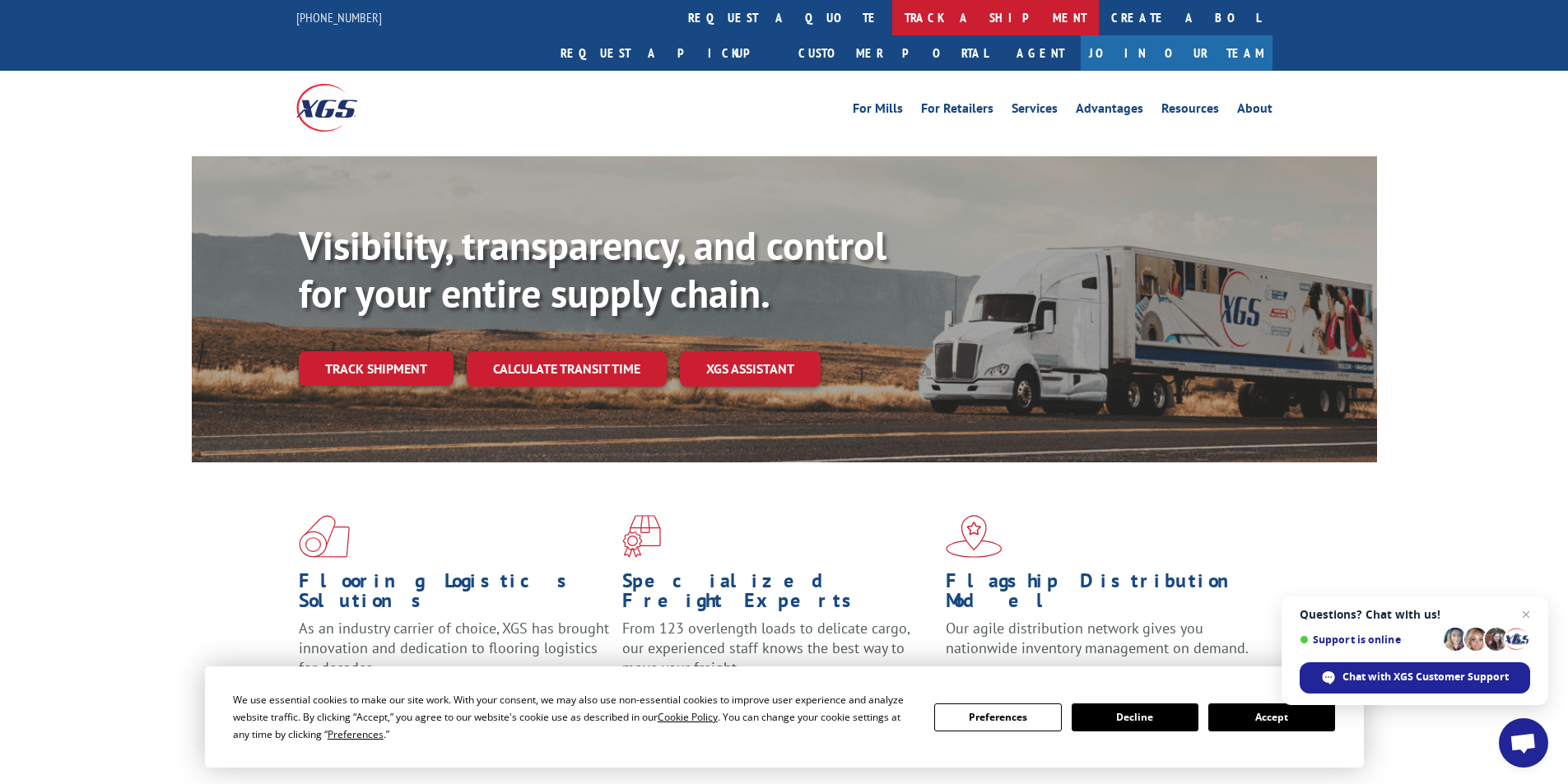
click at [892, 16] on link "track a shipment" at bounding box center [995, 18] width 206 height 35
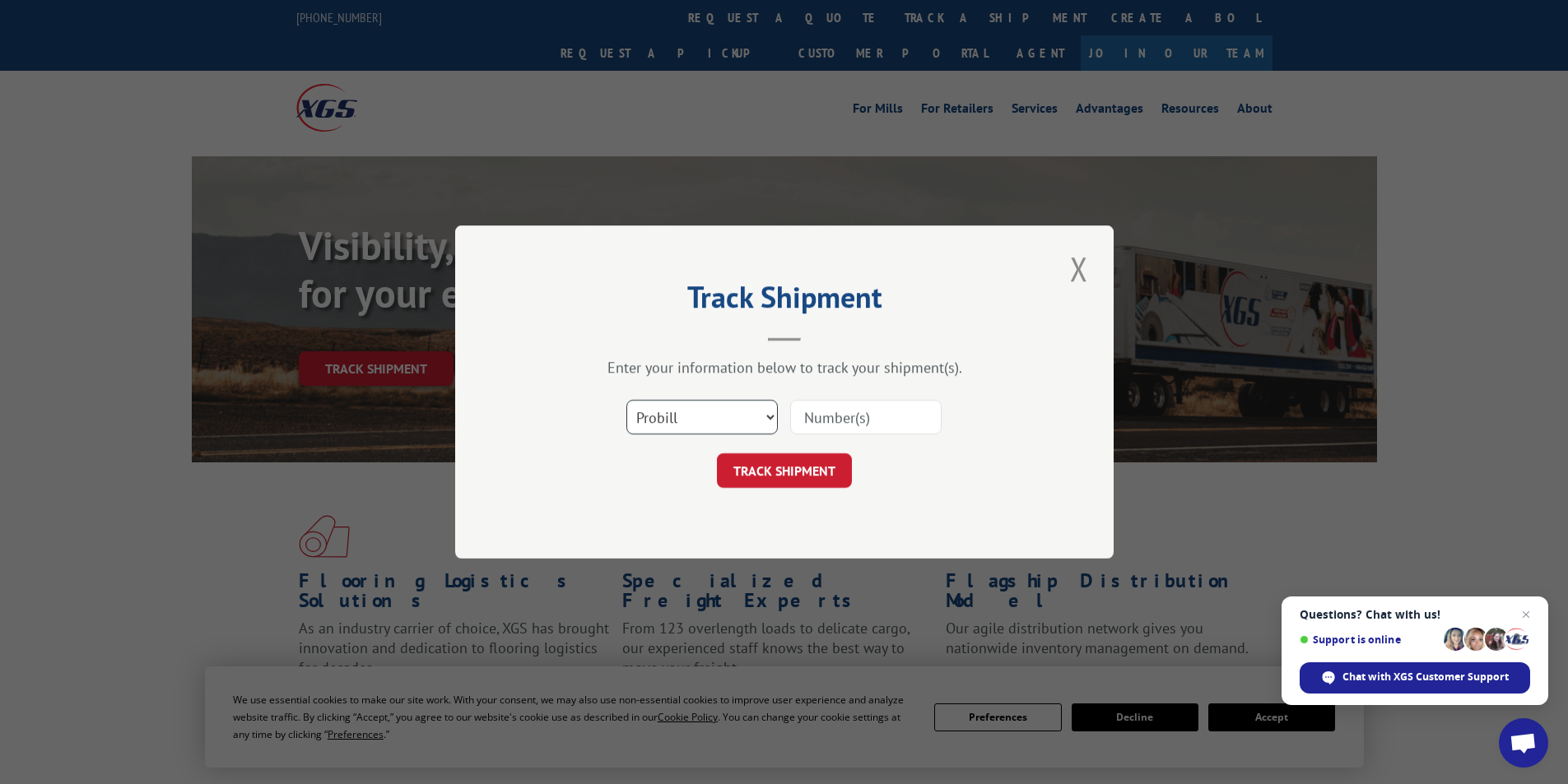
click at [769, 413] on select "Select category... Probill BOL PO" at bounding box center [702, 417] width 152 height 34
click at [1082, 269] on button "Close modal" at bounding box center [1079, 268] width 28 height 45
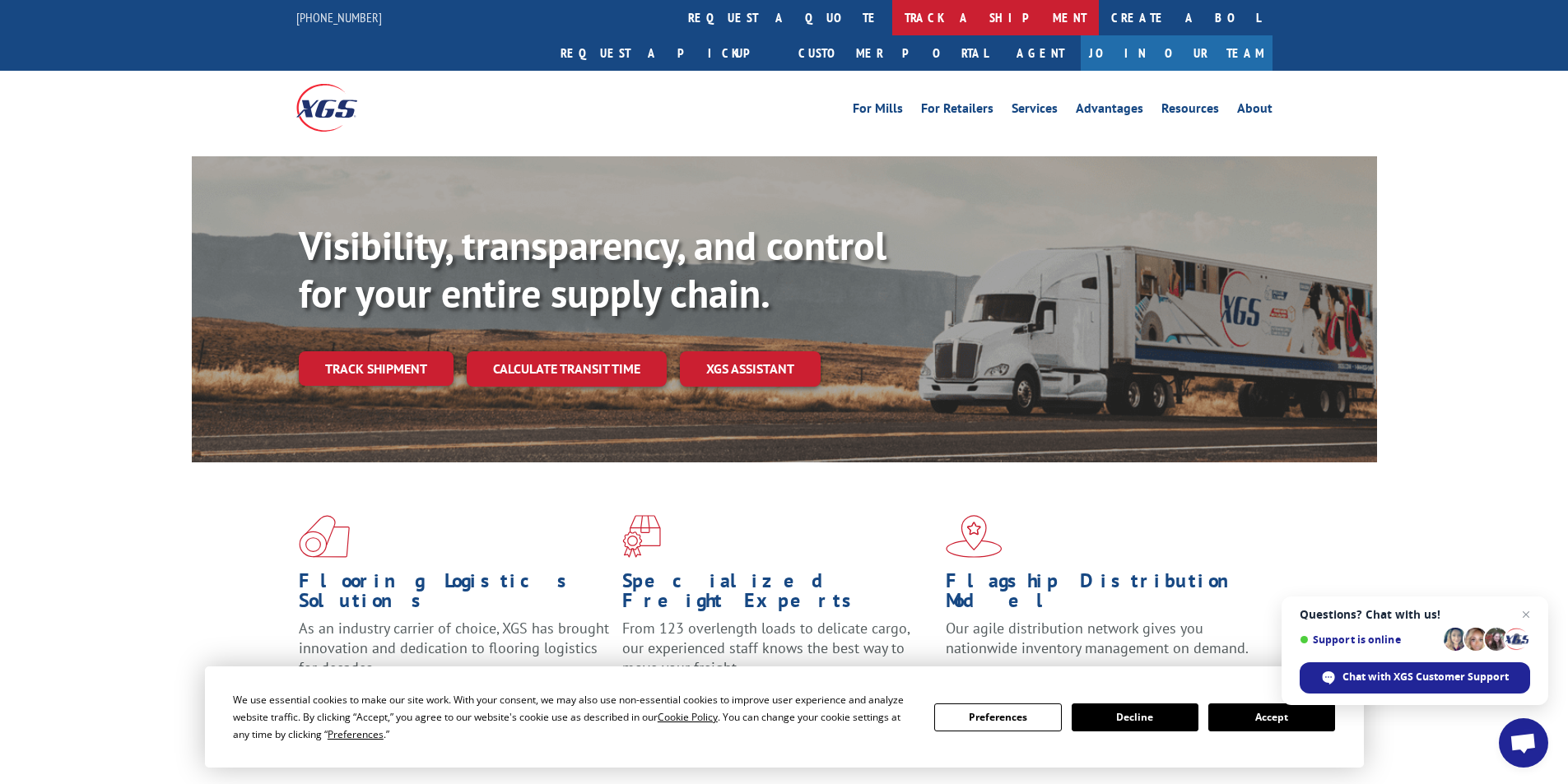
click at [892, 17] on link "track a shipment" at bounding box center [995, 18] width 206 height 35
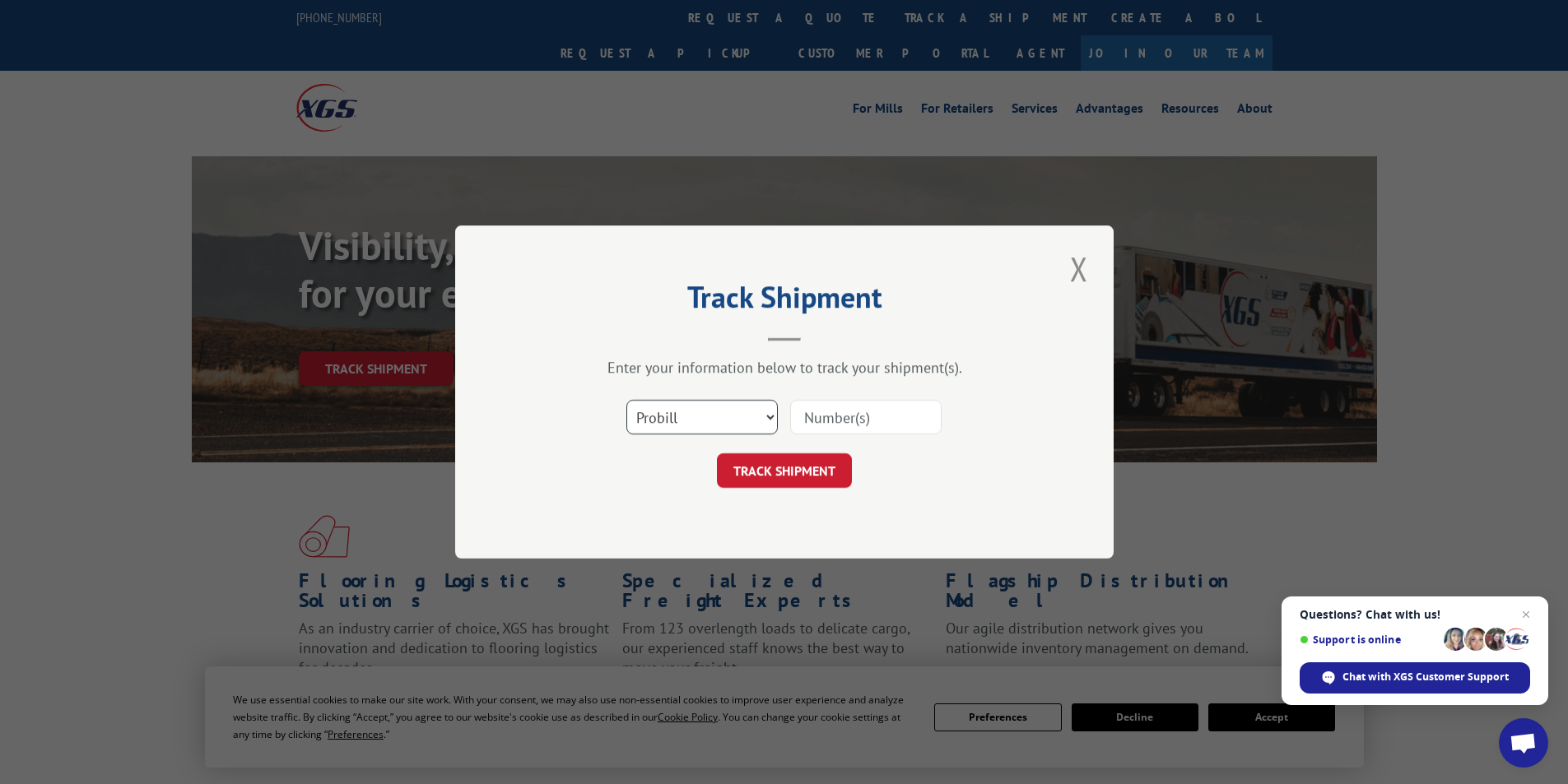
click at [771, 413] on select "Select category... Probill BOL PO" at bounding box center [702, 417] width 152 height 34
click at [626, 400] on select "Select category... Probill BOL PO" at bounding box center [702, 417] width 152 height 34
click at [878, 418] on input at bounding box center [866, 417] width 152 height 34
click at [772, 419] on select "Select category... Probill BOL PO" at bounding box center [702, 417] width 152 height 34
click at [626, 400] on select "Select category... Probill BOL PO" at bounding box center [702, 417] width 152 height 34
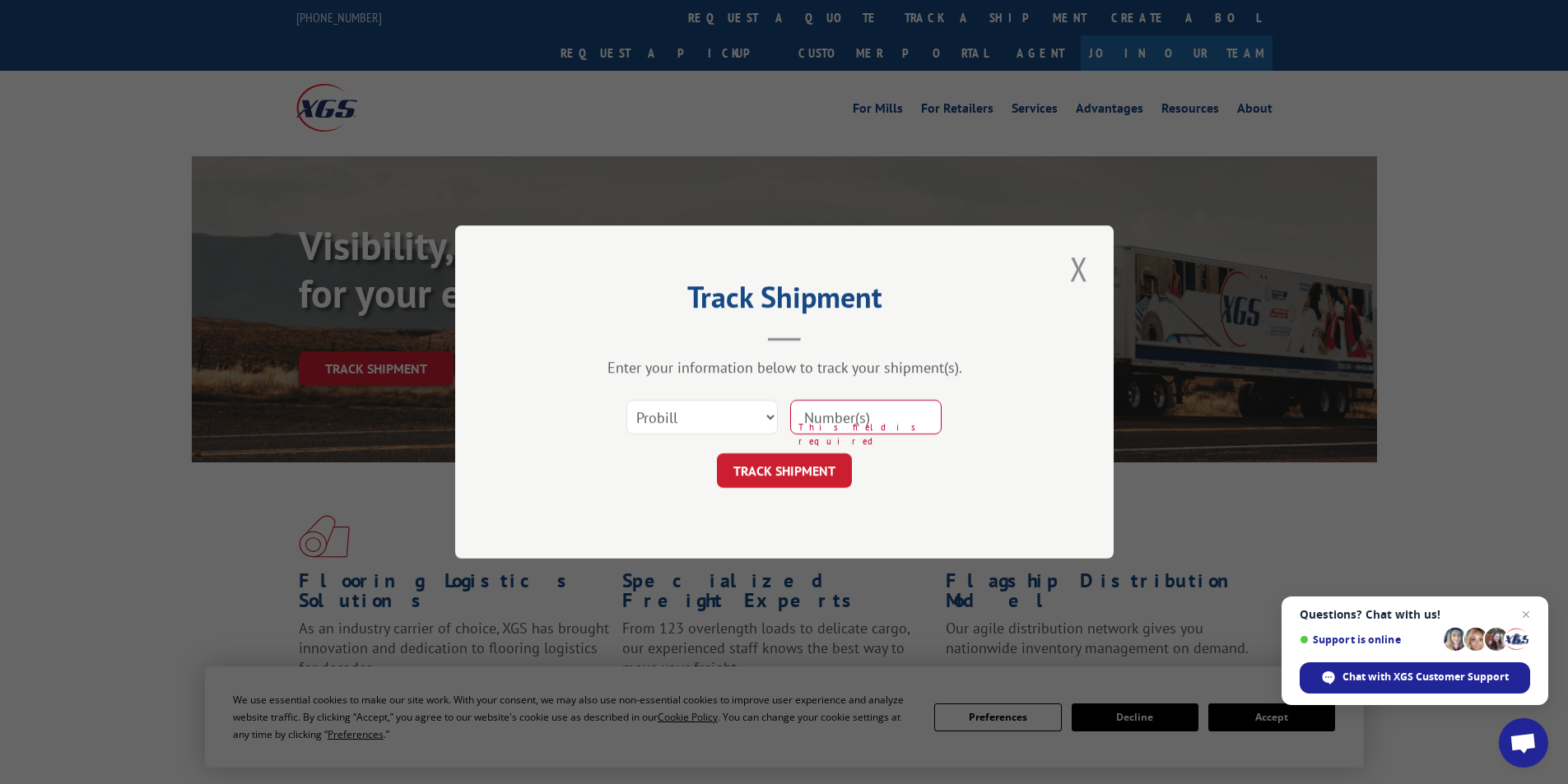
click at [838, 419] on input at bounding box center [866, 417] width 152 height 34
type input "17207893"
click at [784, 471] on button "TRACK SHIPMENT" at bounding box center [784, 470] width 135 height 34
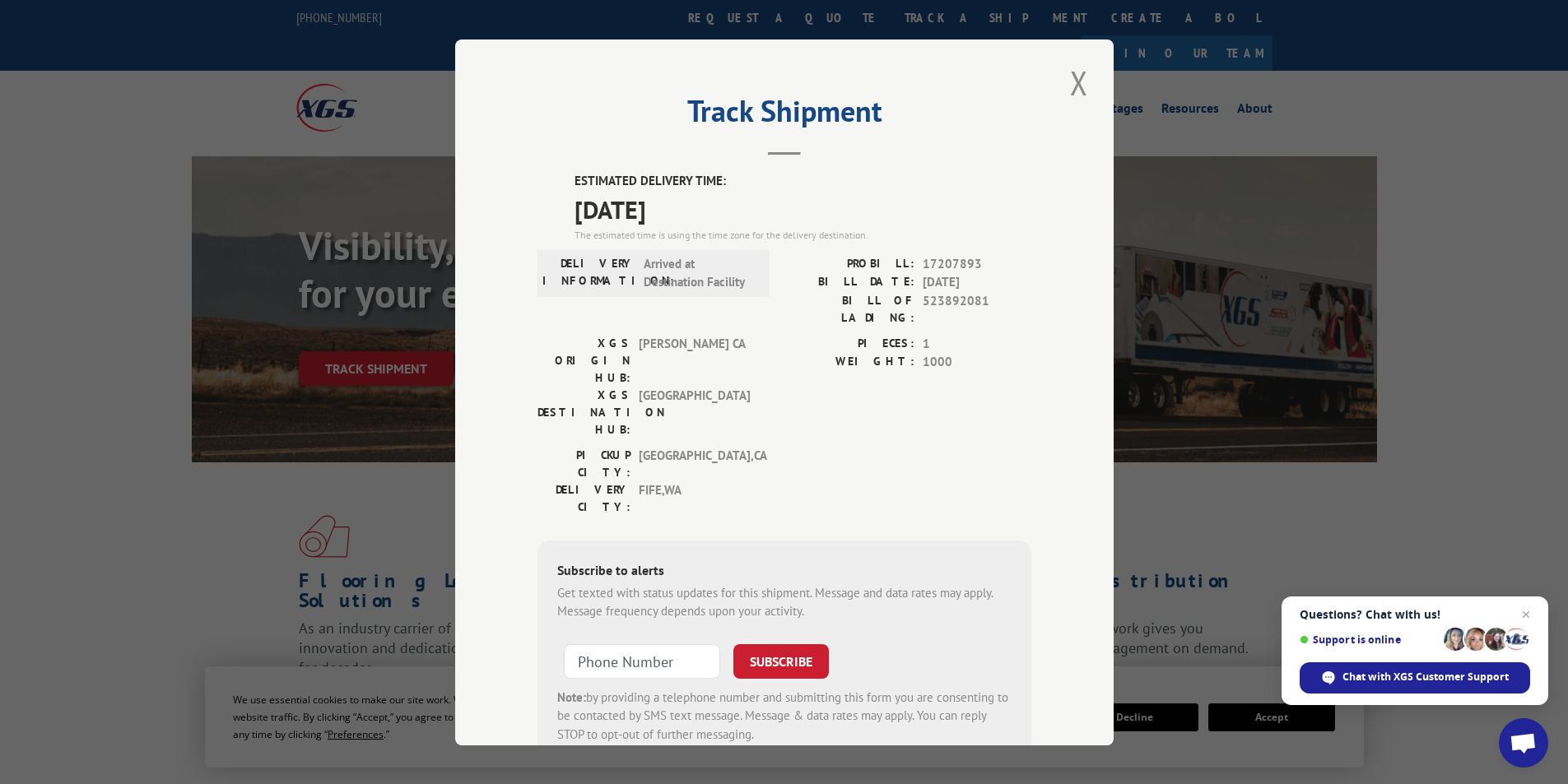
type input "+1 (___) ___-____"
click at [615, 643] on input "+1 (___) ___-____" at bounding box center [642, 660] width 156 height 34
click at [571, 643] on input "+1 (___) ___-____" at bounding box center [642, 660] width 156 height 34
click at [1074, 76] on button "Close modal" at bounding box center [1079, 82] width 28 height 45
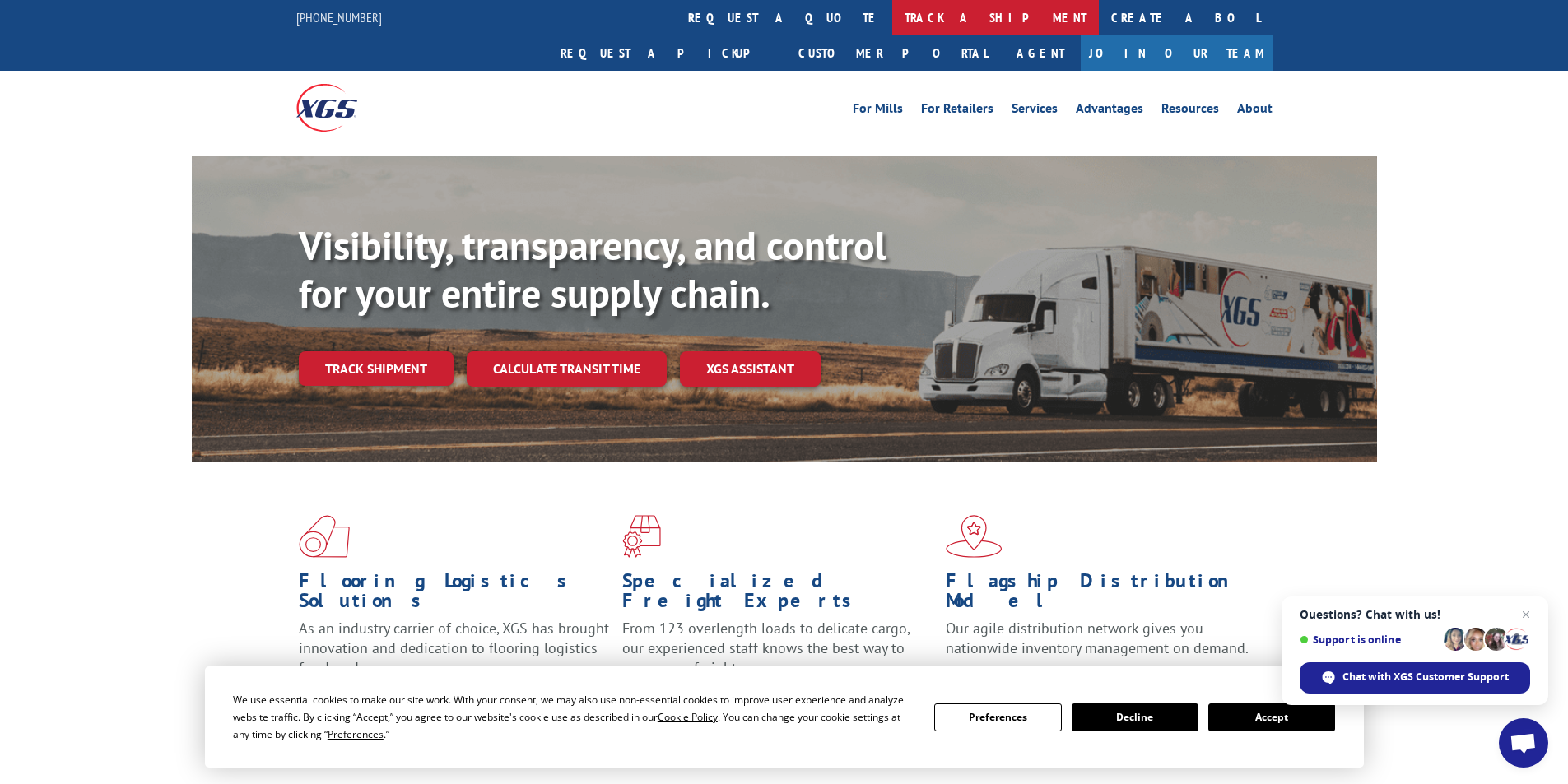
click at [892, 12] on link "track a shipment" at bounding box center [995, 18] width 206 height 35
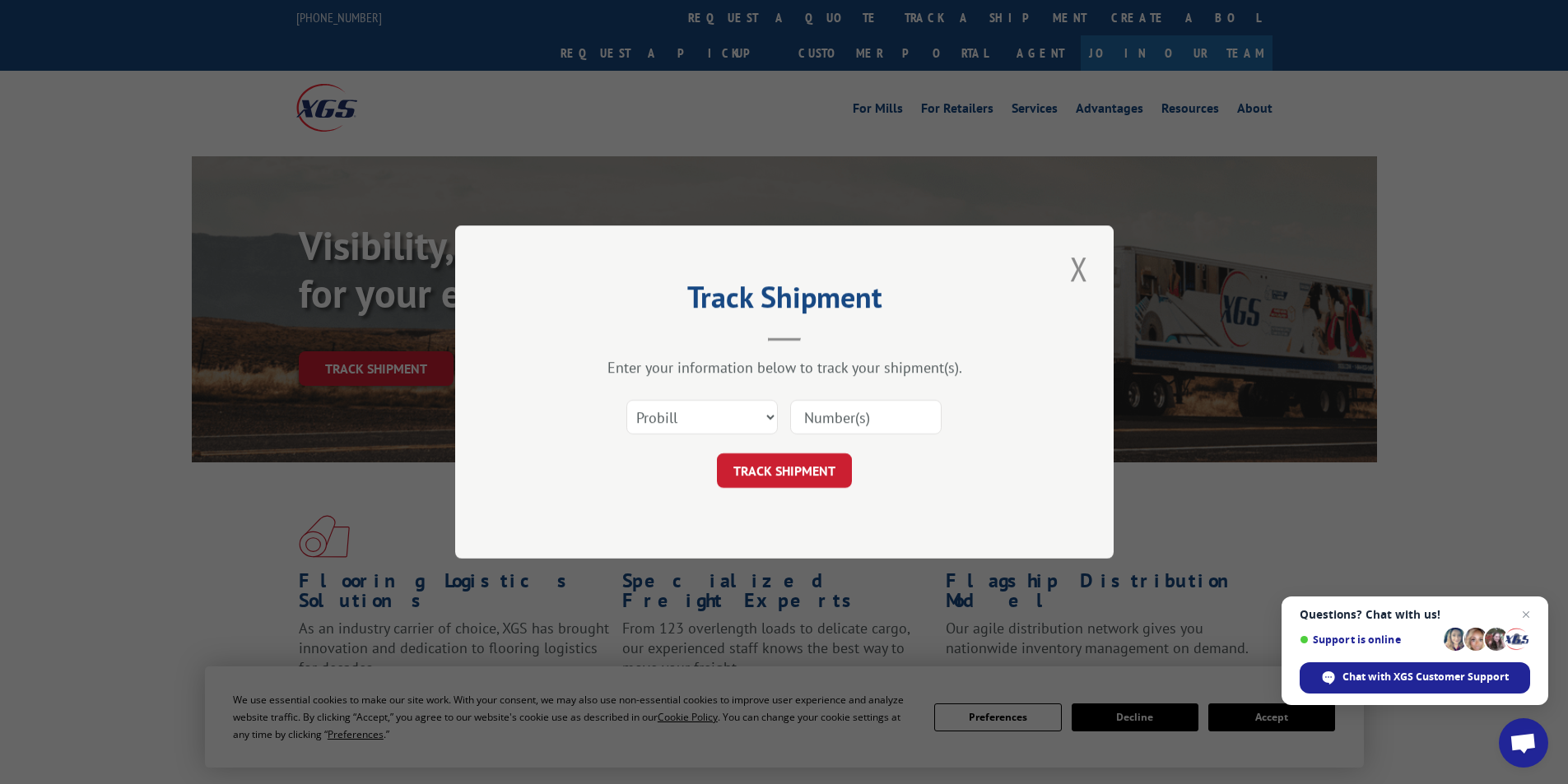
click at [840, 413] on input at bounding box center [866, 417] width 152 height 34
type input "17207893"
click at [791, 471] on button "TRACK SHIPMENT" at bounding box center [784, 470] width 135 height 34
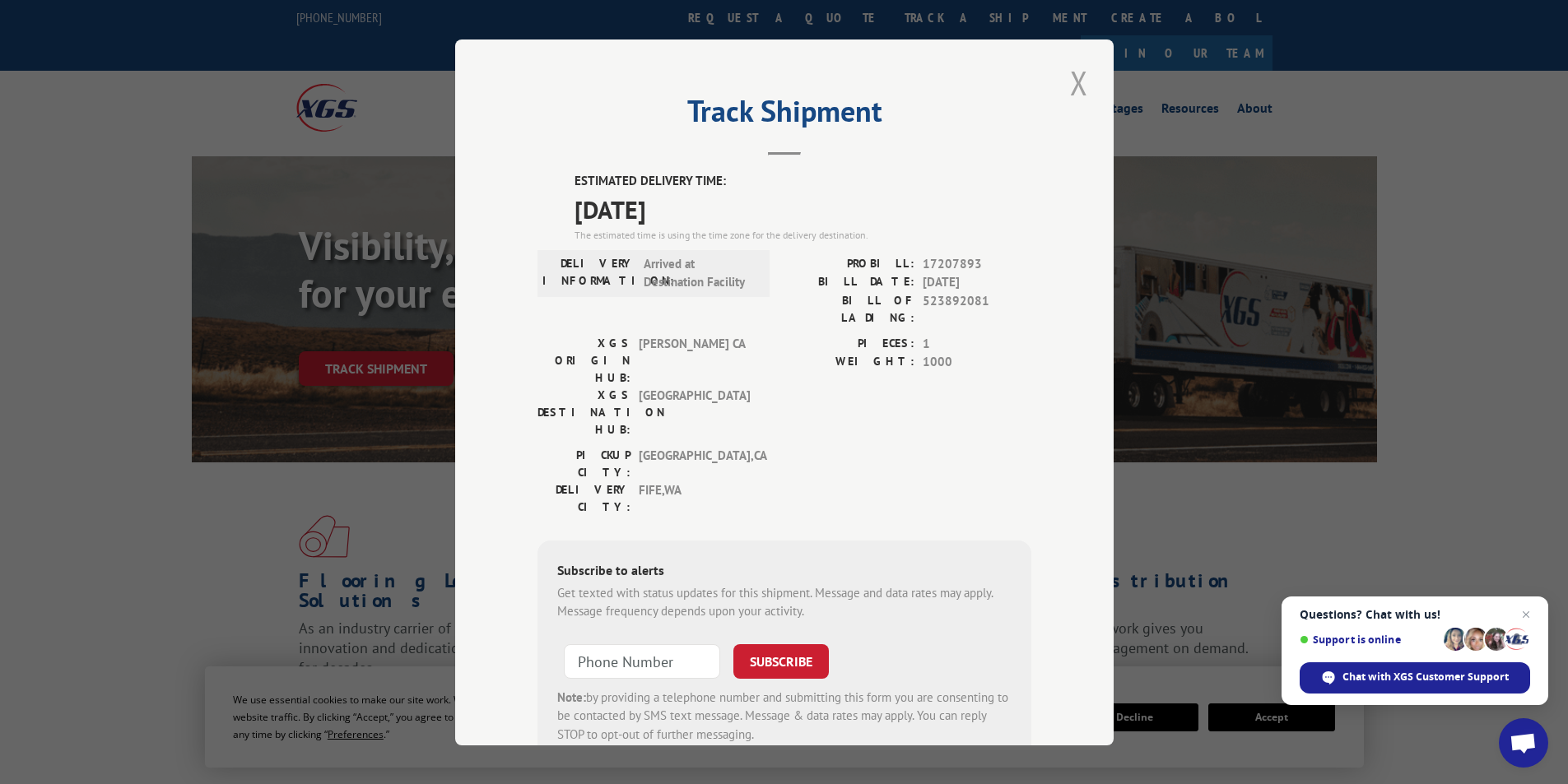
click at [1068, 76] on button "Close modal" at bounding box center [1079, 82] width 28 height 45
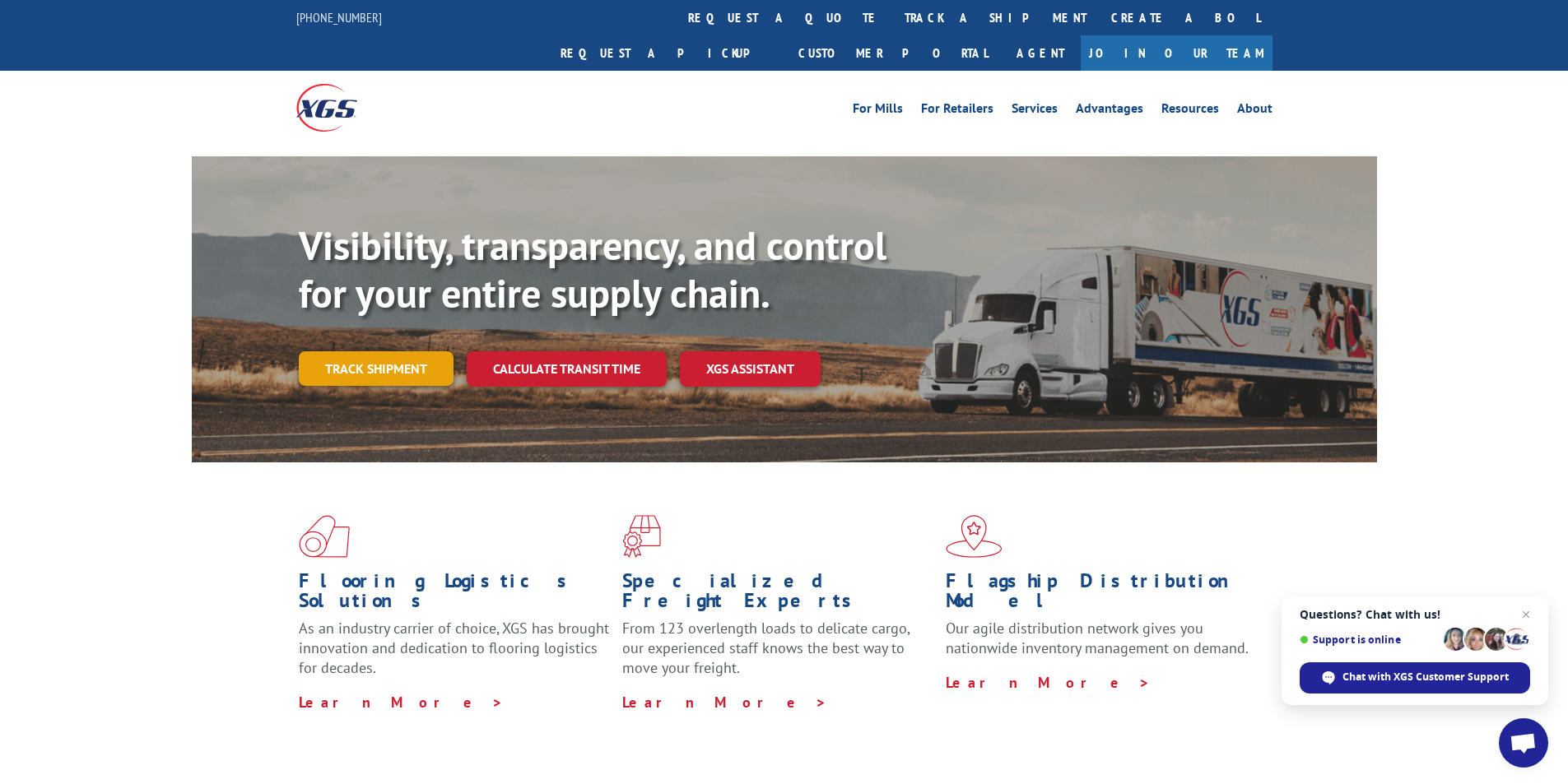
click at [364, 351] on link "Track shipment" at bounding box center [376, 368] width 155 height 34
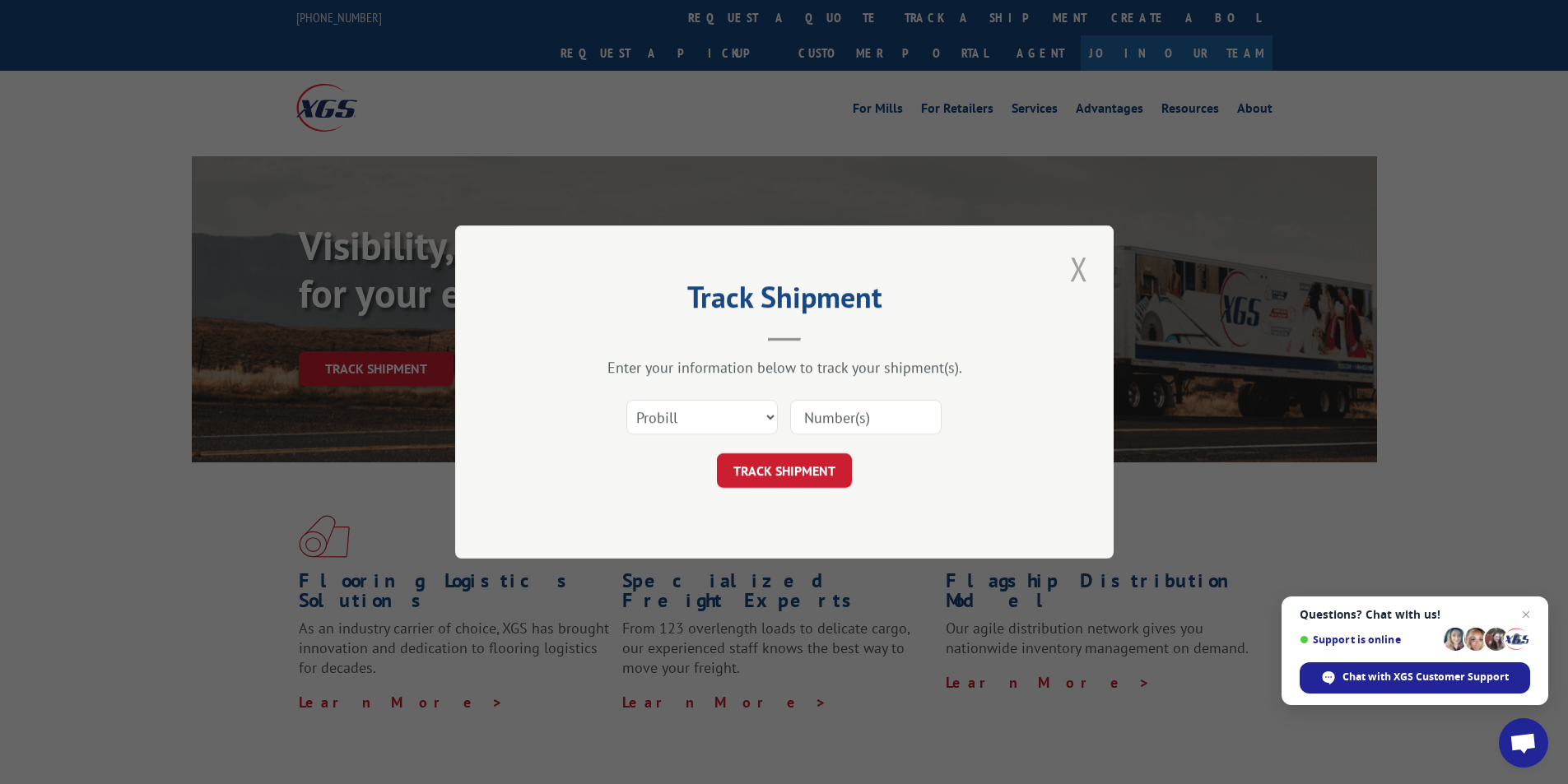
click at [1084, 274] on button "Close modal" at bounding box center [1079, 268] width 28 height 45
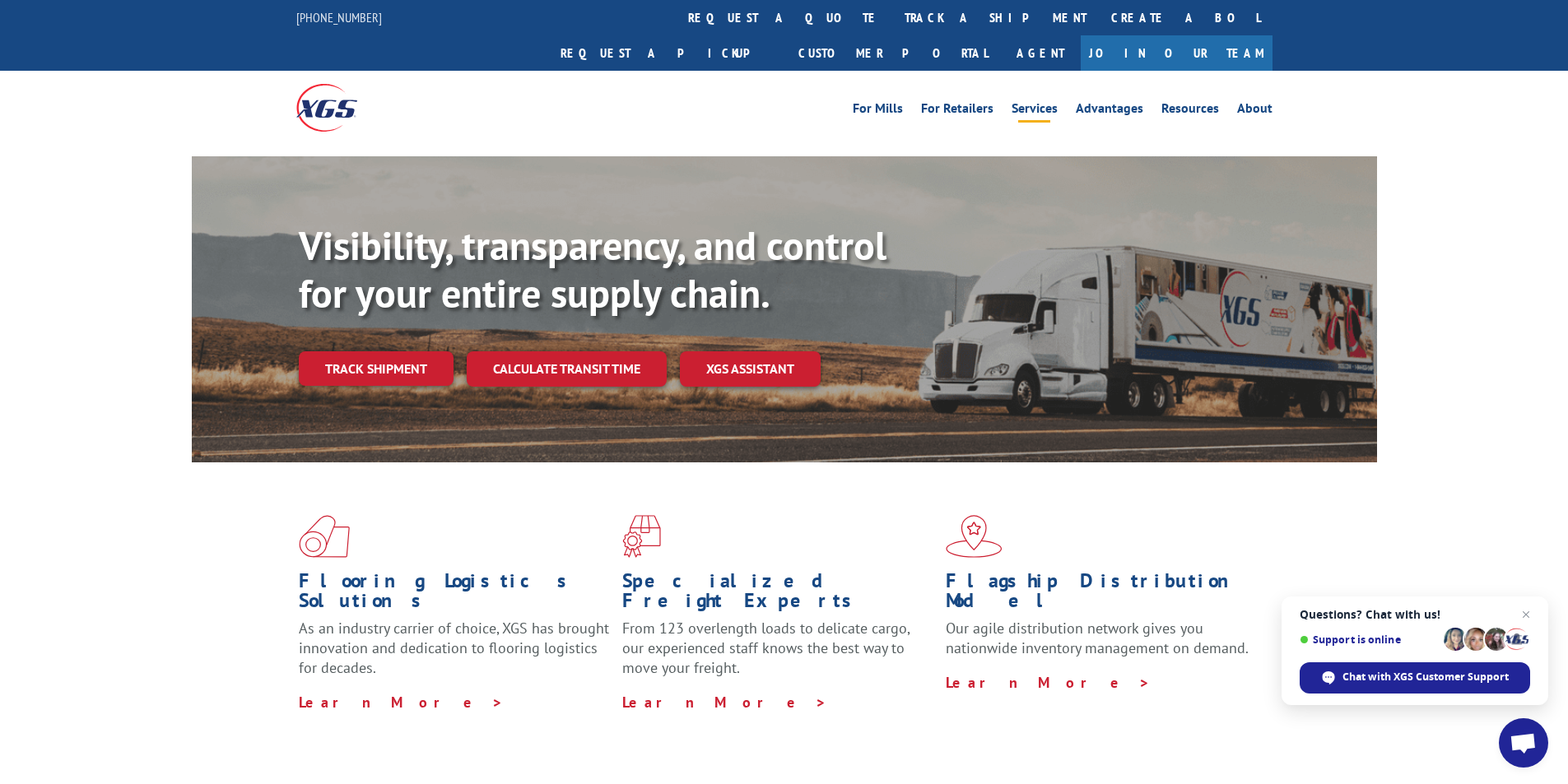
click at [1044, 102] on link "Services" at bounding box center [1034, 111] width 46 height 18
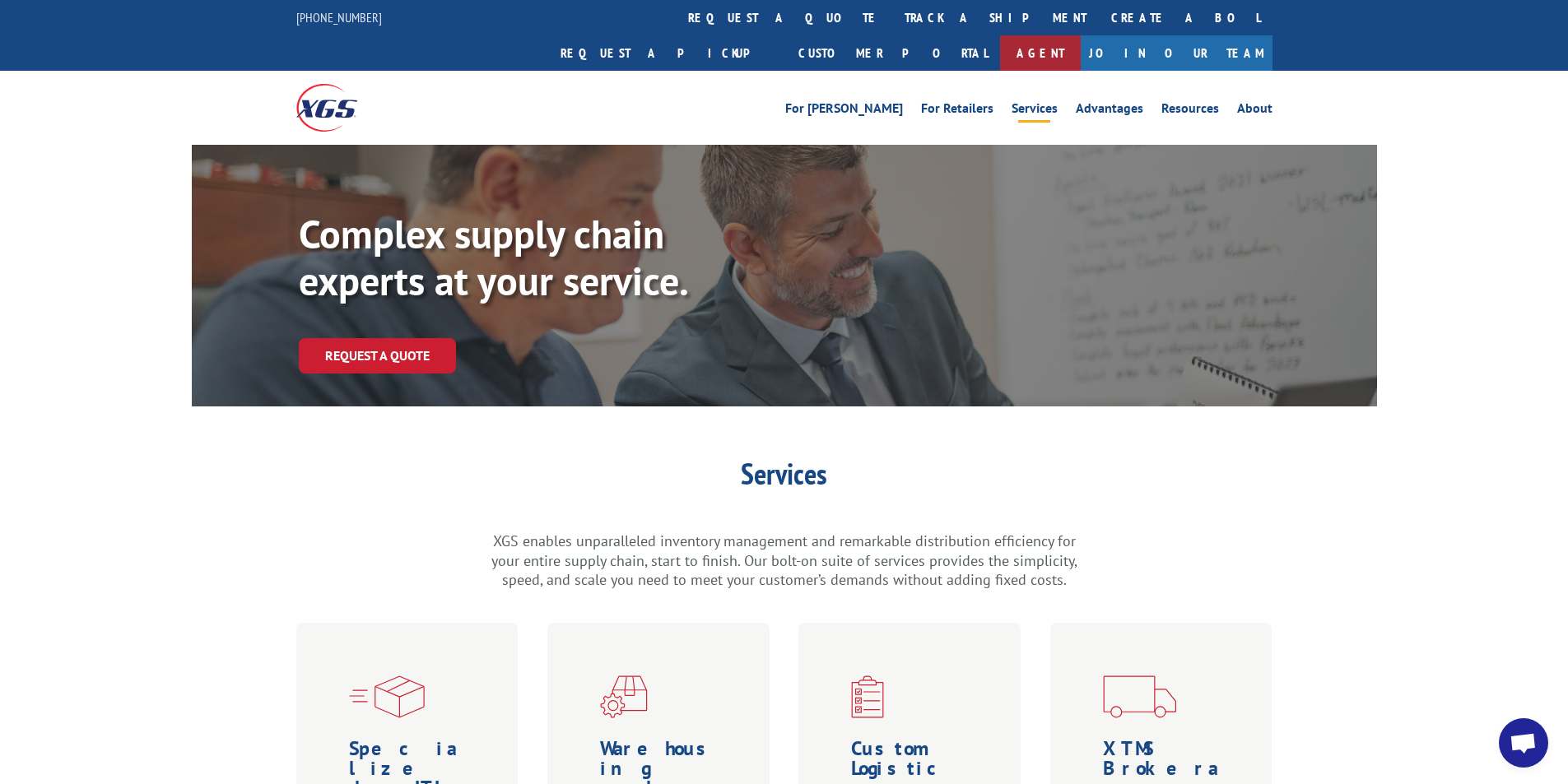
click at [1081, 35] on link "Agent" at bounding box center [1039, 53] width 80 height 35
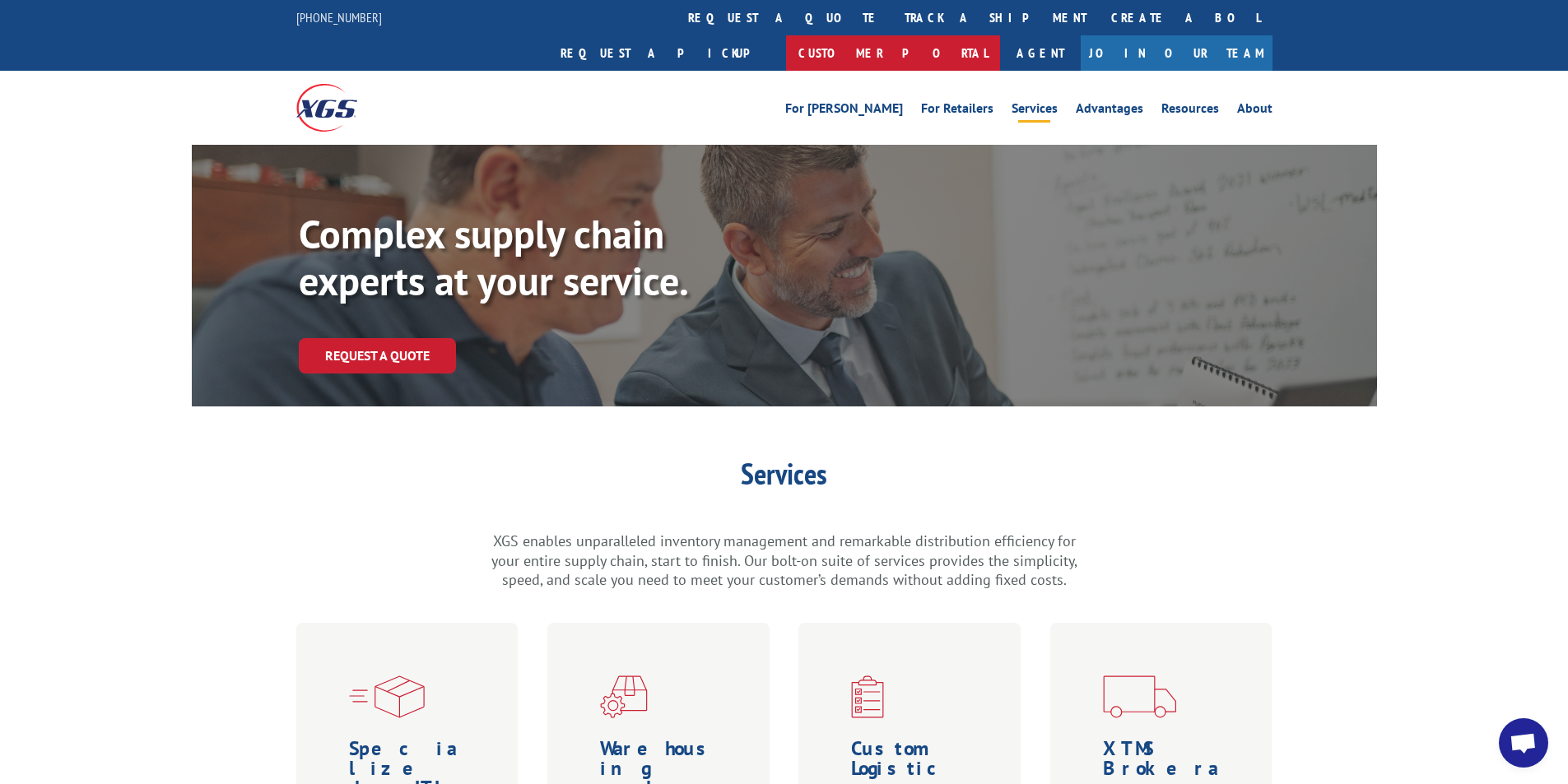
click at [1000, 35] on link "Customer Portal" at bounding box center [893, 53] width 214 height 35
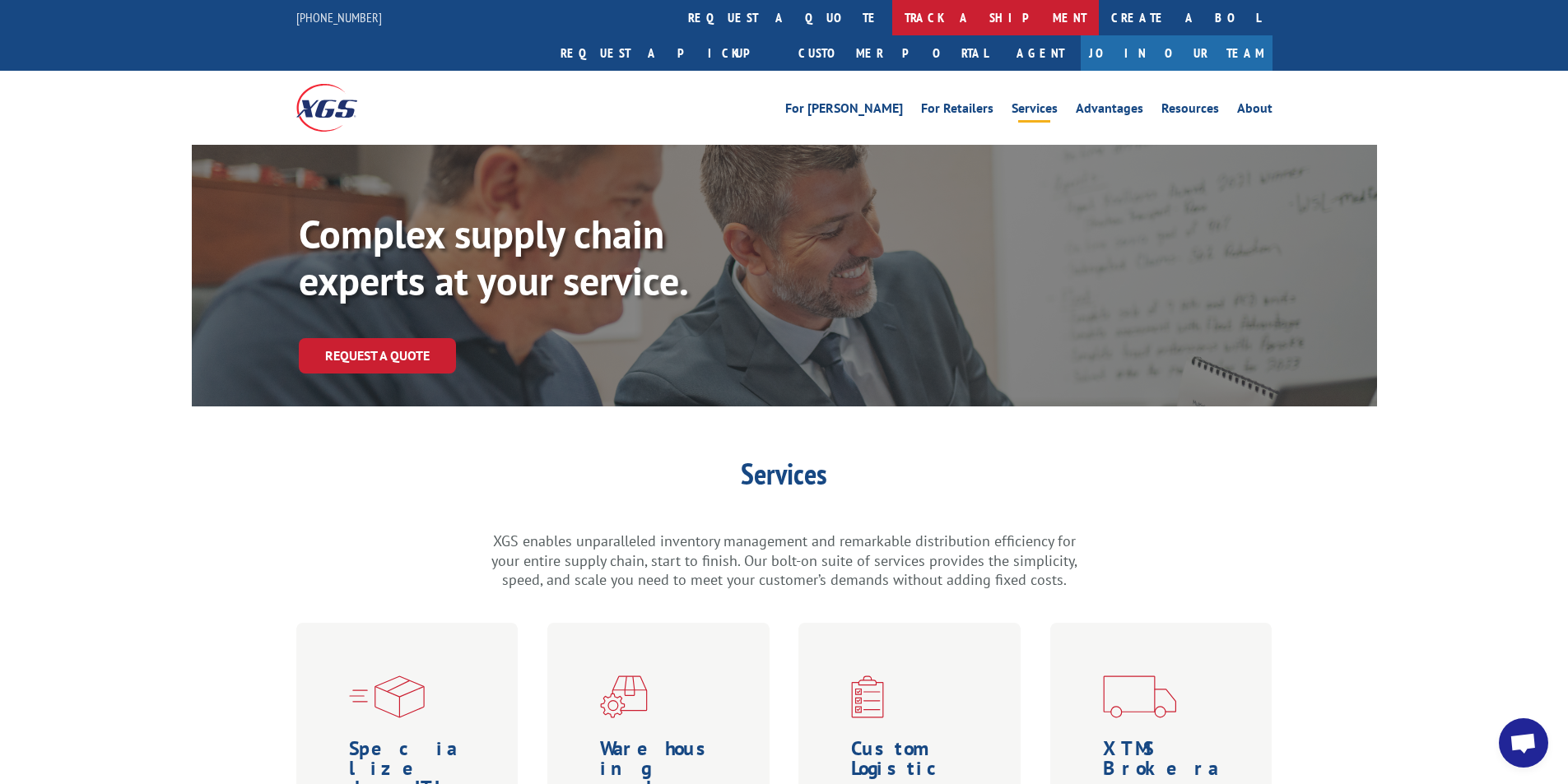
click at [892, 13] on link "track a shipment" at bounding box center [995, 18] width 206 height 35
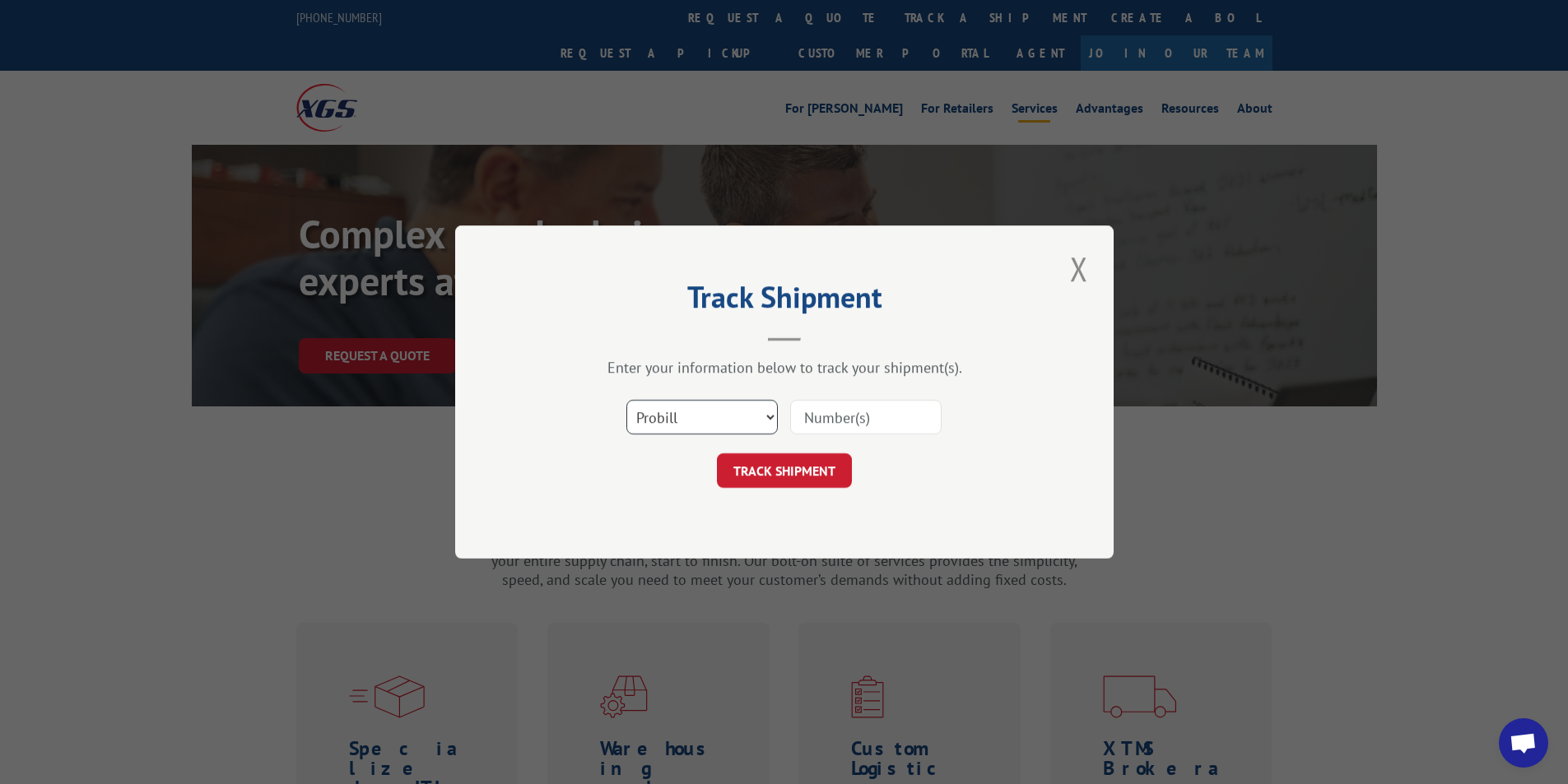
click at [769, 420] on select "Select category... Probill BOL PO" at bounding box center [702, 417] width 152 height 34
click at [626, 400] on select "Select category... Probill BOL PO" at bounding box center [702, 417] width 152 height 34
click at [848, 427] on input at bounding box center [866, 417] width 152 height 34
type input "17207893"
click at [812, 478] on button "TRACK SHIPMENT" at bounding box center [784, 470] width 135 height 34
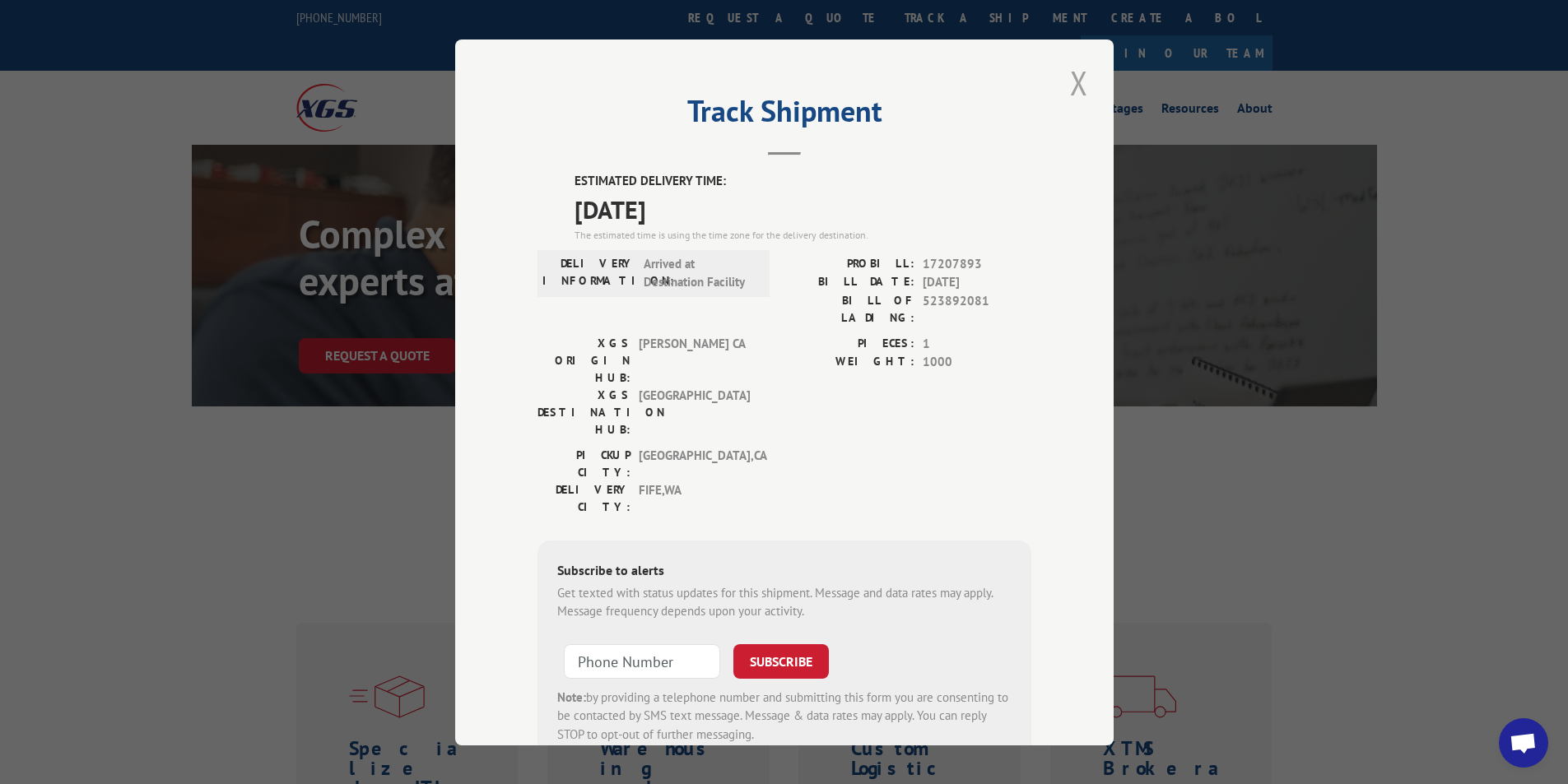
click at [1076, 84] on button "Close modal" at bounding box center [1079, 82] width 28 height 45
